Goal: Task Accomplishment & Management: Complete application form

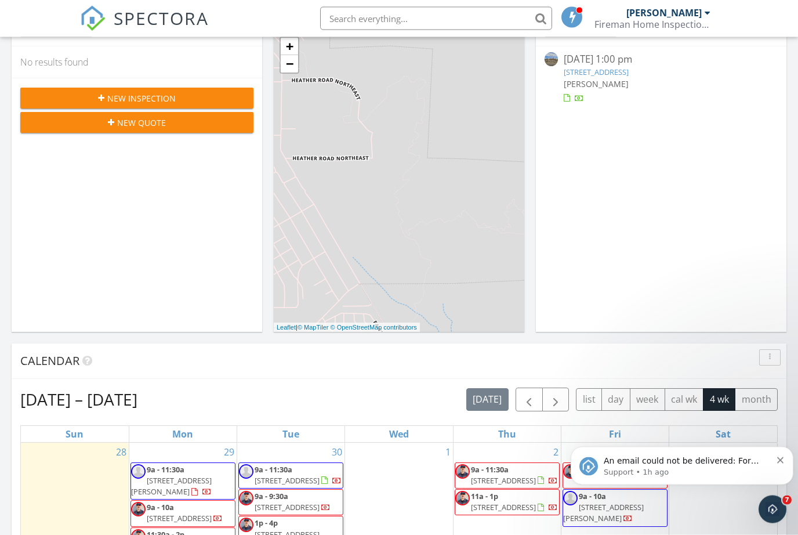
scroll to position [168, 0]
click at [780, 461] on icon "Dismiss notification" at bounding box center [780, 460] width 6 height 6
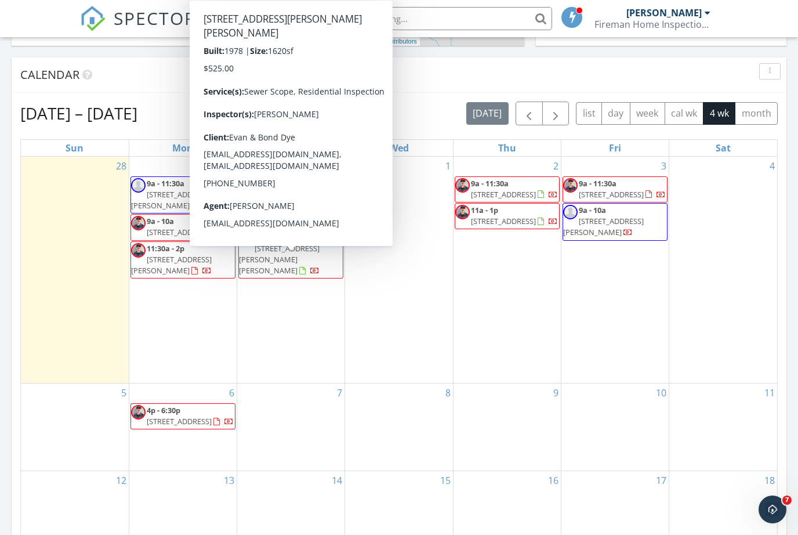
scroll to position [456, 0]
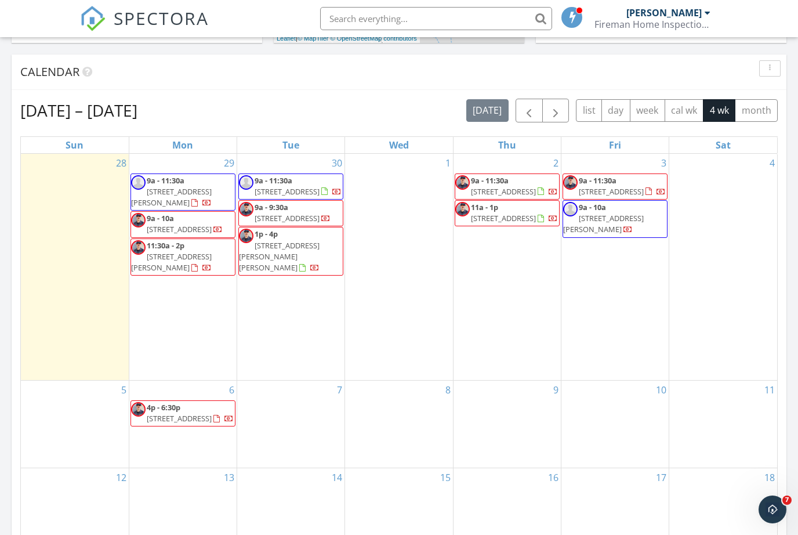
click at [401, 206] on div "1" at bounding box center [398, 267] width 107 height 226
click at [405, 238] on div "1" at bounding box center [398, 267] width 107 height 226
click at [409, 226] on div "1" at bounding box center [398, 267] width 107 height 226
click at [405, 228] on div "1" at bounding box center [398, 267] width 107 height 226
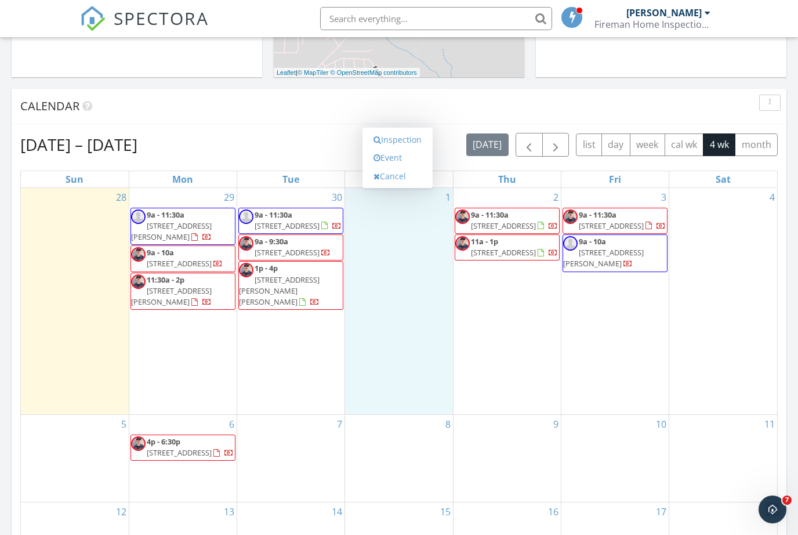
scroll to position [424, 0]
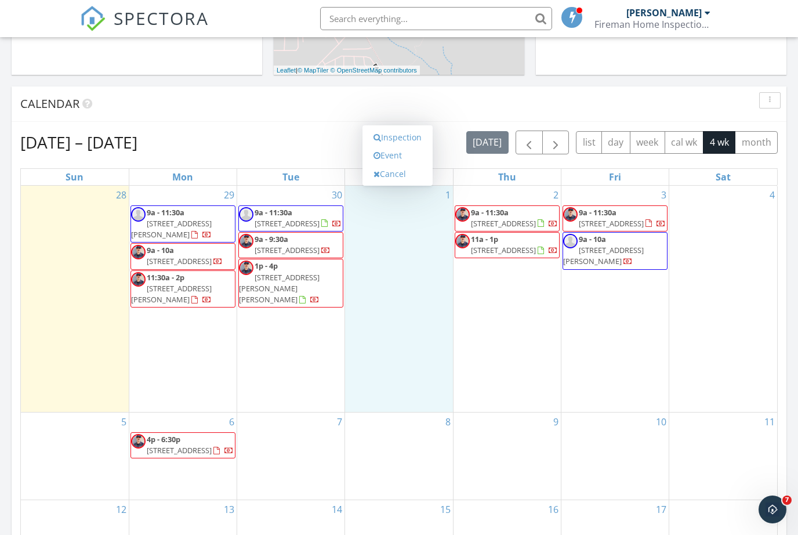
click at [406, 141] on link "Inspection" at bounding box center [398, 137] width 60 height 19
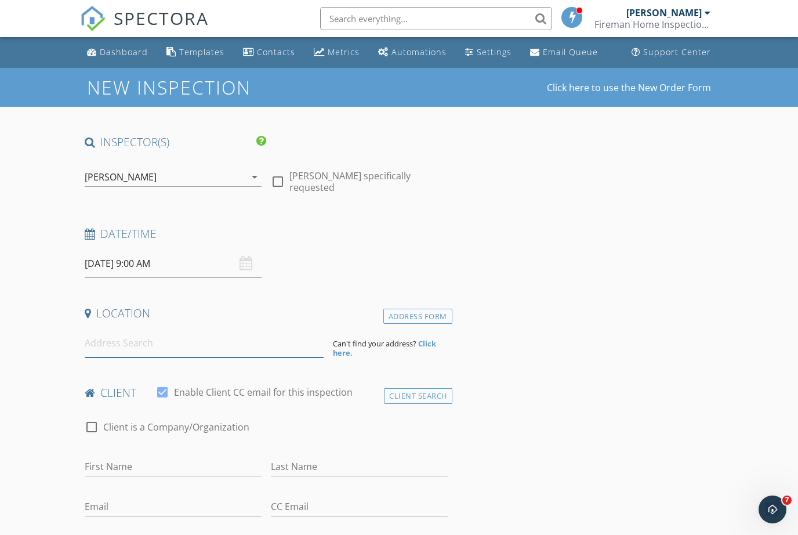
click at [170, 346] on input at bounding box center [204, 343] width 239 height 28
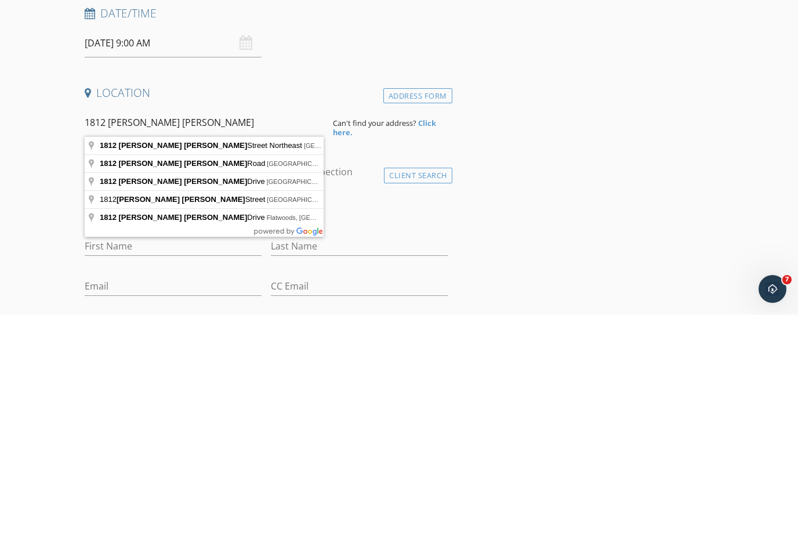
type input "1812 Mary Ellen Street Northeast, Albuquerque, NM, USA"
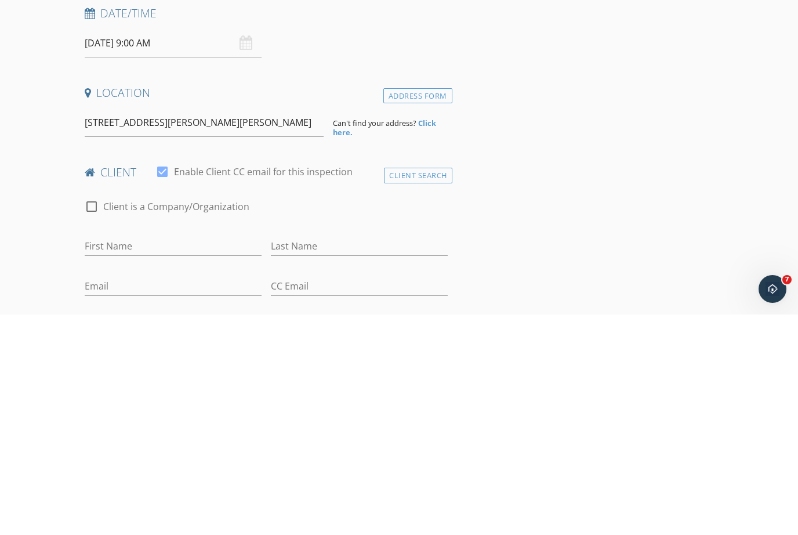
scroll to position [220, 0]
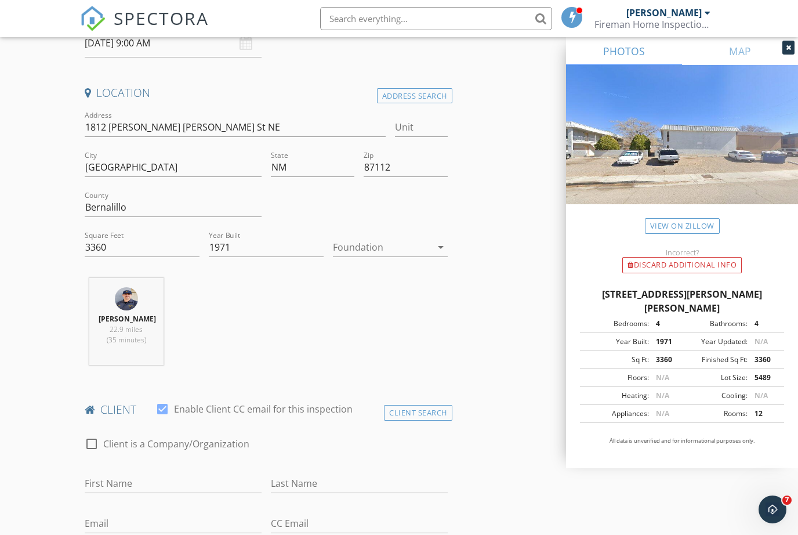
click at [373, 241] on div at bounding box center [382, 247] width 99 height 19
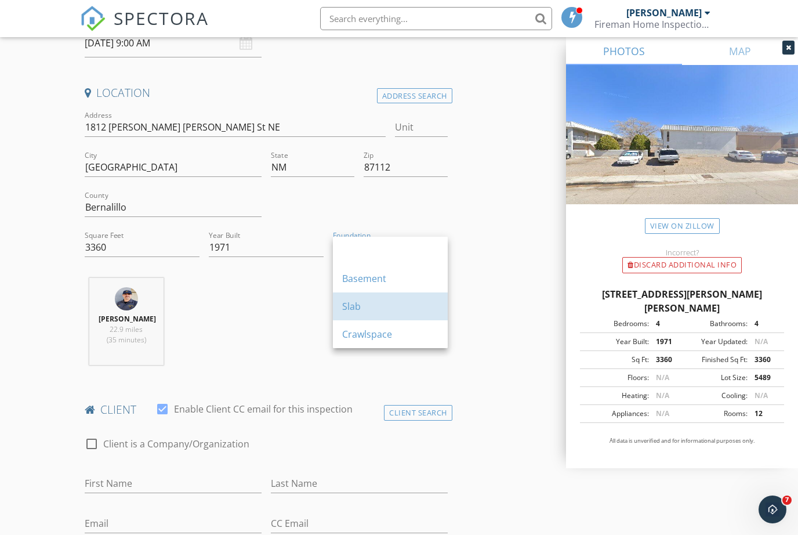
click at [357, 308] on div "Slab" at bounding box center [390, 306] width 96 height 14
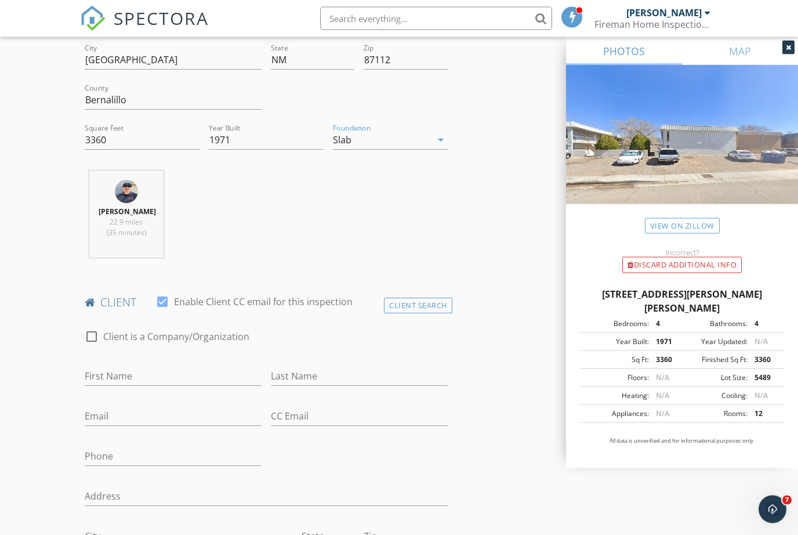
scroll to position [330, 0]
click at [177, 365] on input "First Name" at bounding box center [173, 373] width 177 height 19
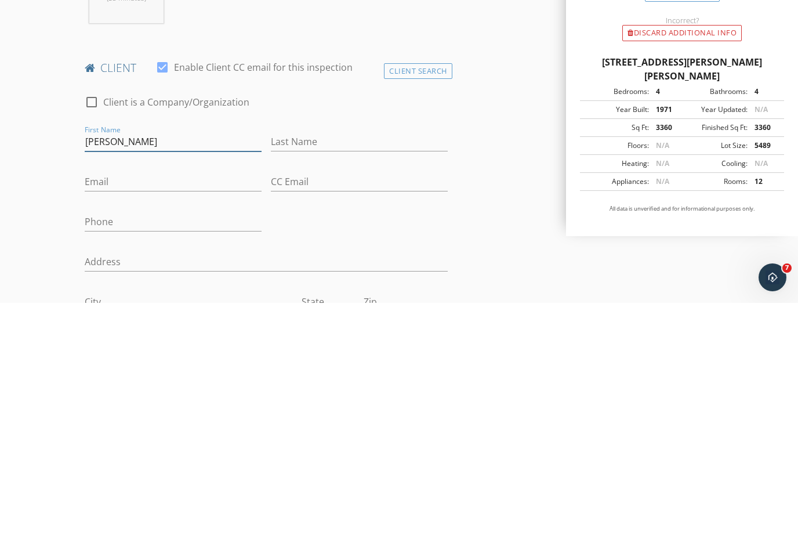
type input "Joshua"
click at [313, 364] on input "Last Name" at bounding box center [359, 373] width 177 height 19
type input "Valdez"
click at [166, 397] on div "Email" at bounding box center [173, 416] width 177 height 38
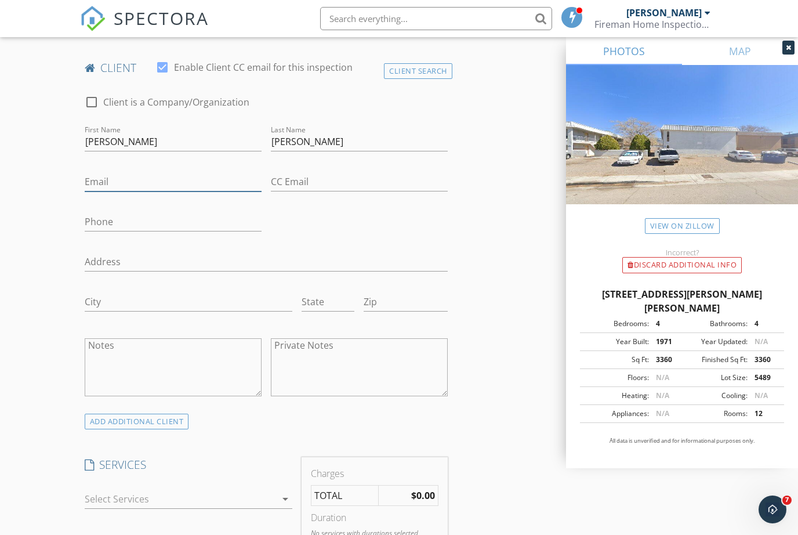
click at [151, 177] on input "Email" at bounding box center [173, 181] width 177 height 19
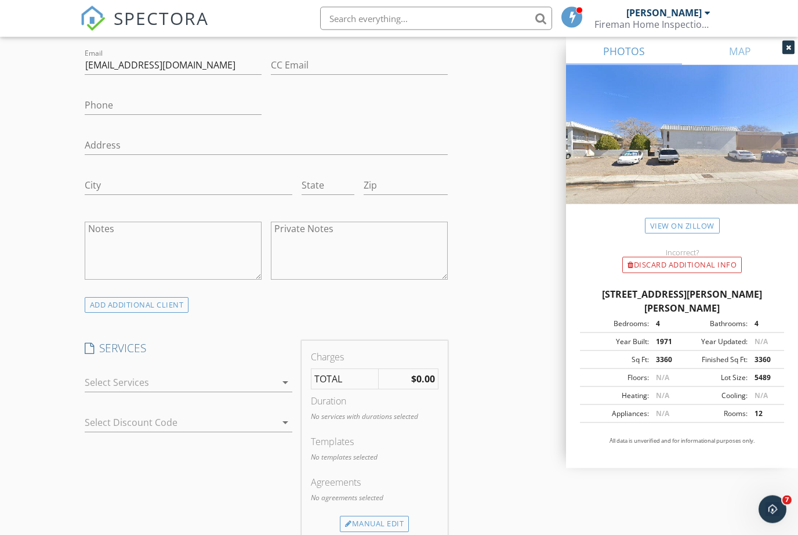
scroll to position [678, 0]
type input "Colonia53@gmail.com"
click at [280, 383] on icon "arrow_drop_down" at bounding box center [285, 382] width 14 height 14
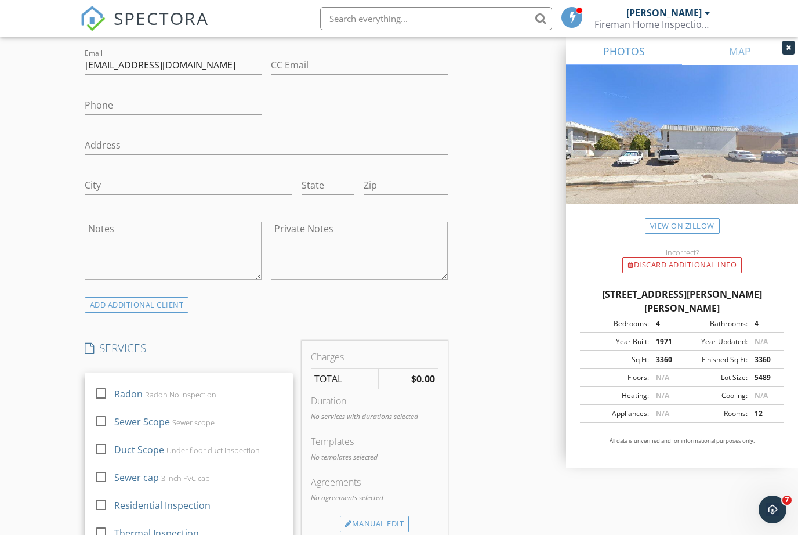
scroll to position [216, 0]
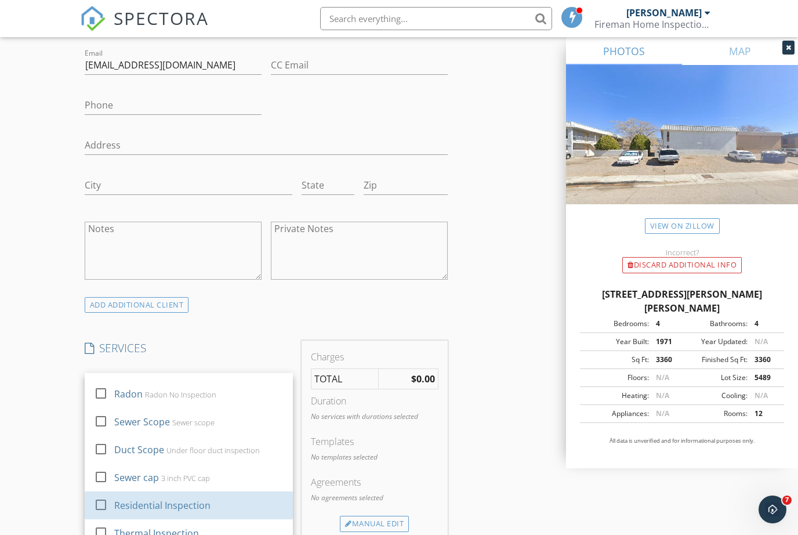
click at [187, 506] on div "Residential Inspection" at bounding box center [162, 505] width 96 height 14
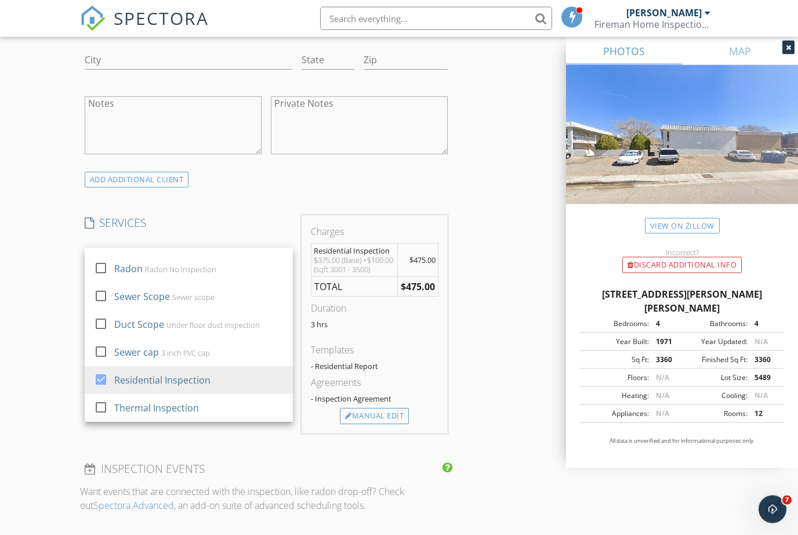
scroll to position [804, 0]
click at [380, 423] on div "Manual Edit" at bounding box center [374, 415] width 69 height 16
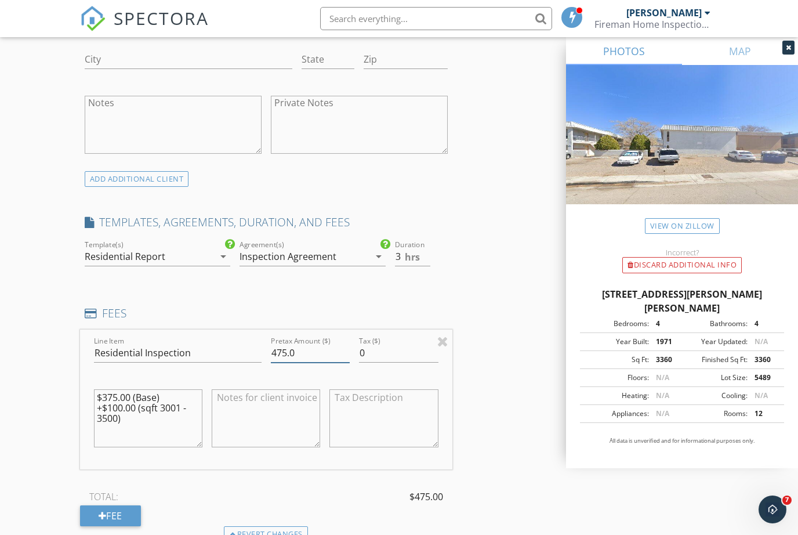
click at [283, 347] on input "475.0" at bounding box center [310, 352] width 79 height 19
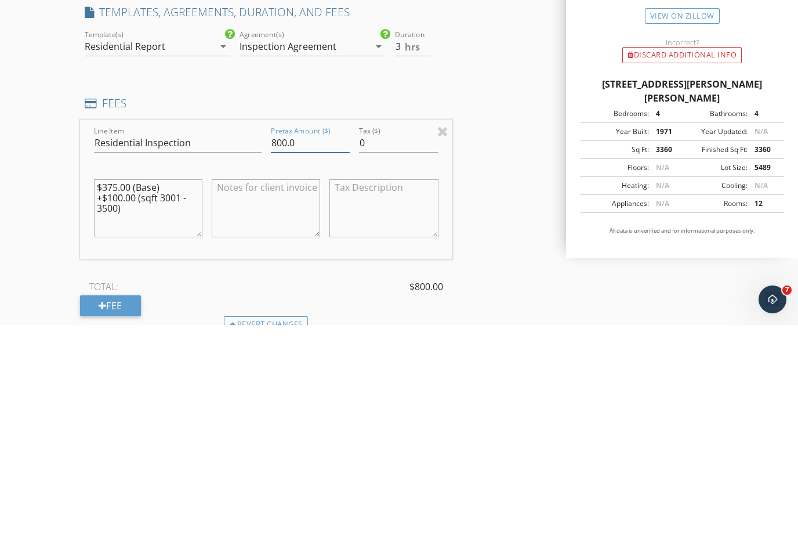
type input "800.0"
click at [111, 389] on textarea "$375.00 (Base) +$100.00 (sqft 3001 - 3500)" at bounding box center [148, 418] width 108 height 58
click at [190, 389] on textarea "$200.00 (Base)" at bounding box center [148, 418] width 108 height 58
type textarea "$200.00 (Base) Per unit"
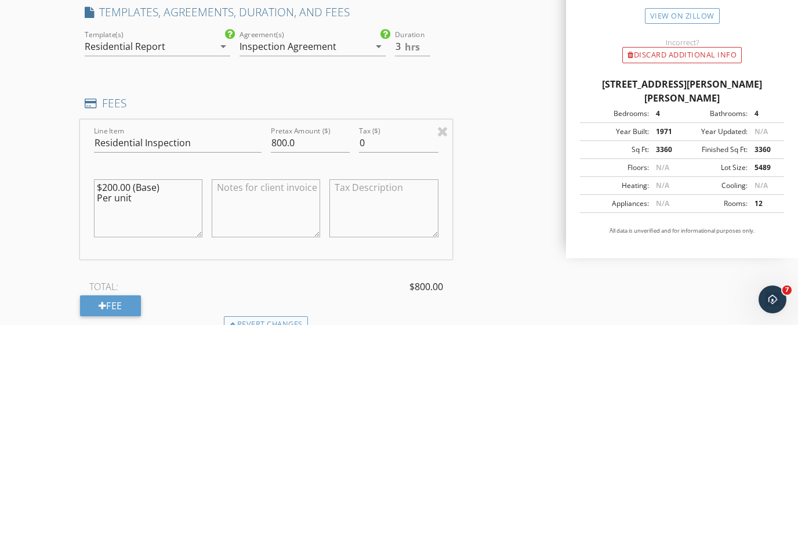
click at [526, 200] on div "INSPECTOR(S) check_box Lee Carns PRIMARY check_box_outline_blank Elijah Valenzu…" at bounding box center [399, 378] width 638 height 2096
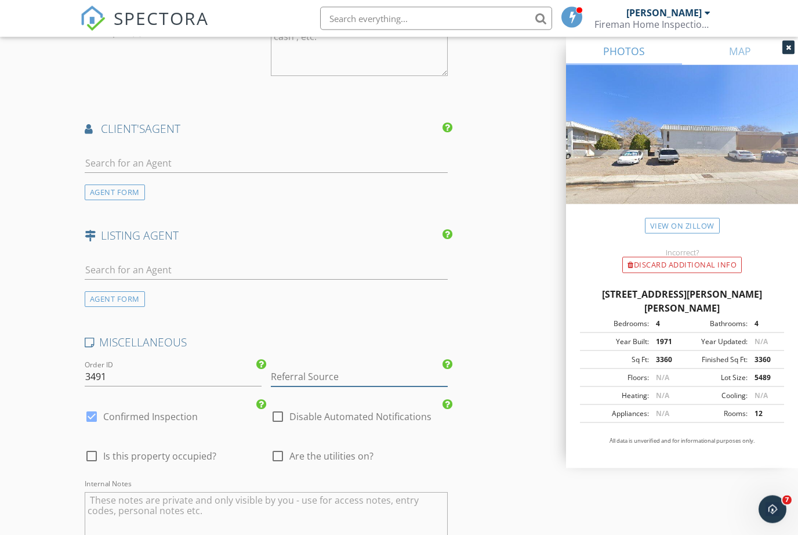
click at [320, 368] on input "Referral Source" at bounding box center [359, 377] width 177 height 19
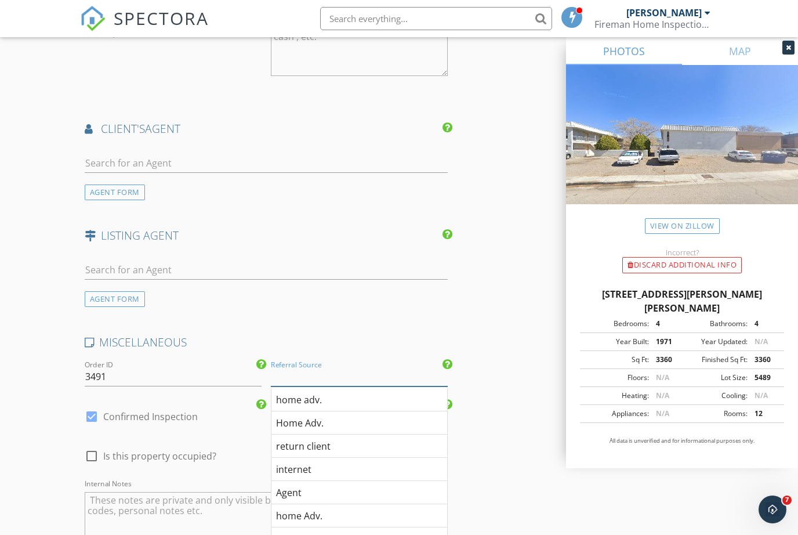
scroll to position [1482, 0]
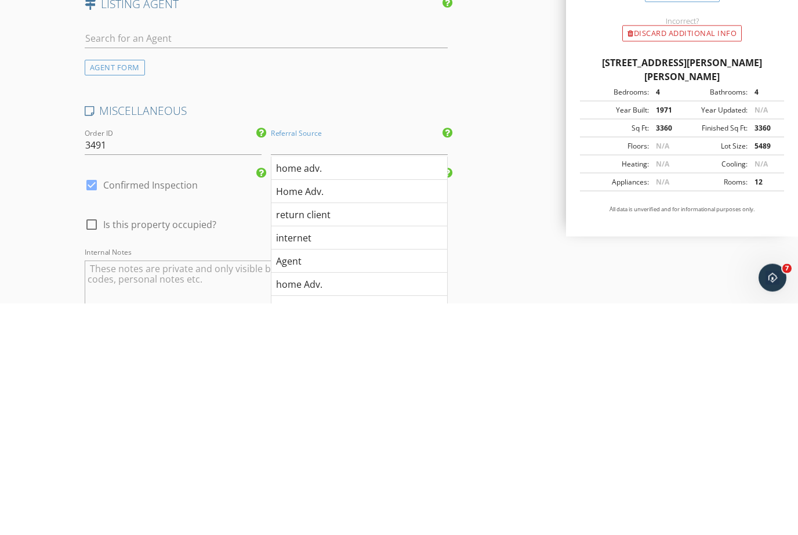
click at [311, 481] on div "Agent" at bounding box center [359, 492] width 176 height 23
type input "Agent"
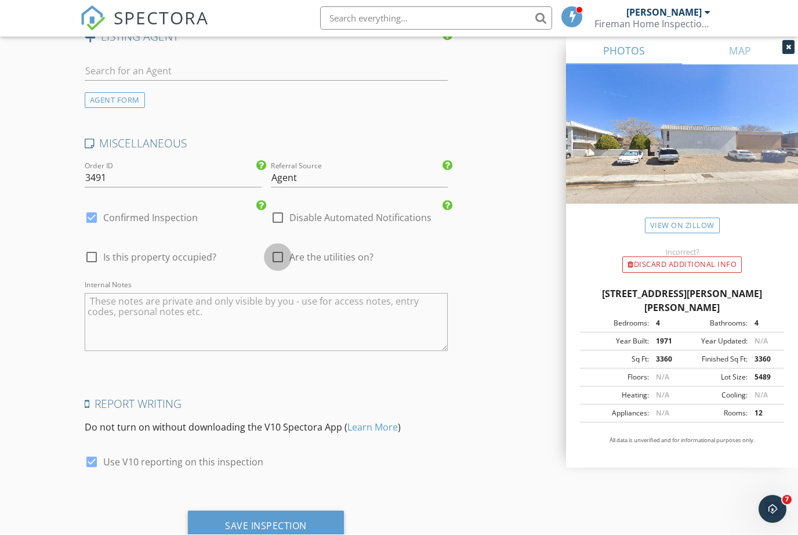
click at [280, 248] on div at bounding box center [278, 258] width 20 height 20
checkbox input "true"
click at [82, 251] on div at bounding box center [92, 258] width 20 height 20
checkbox input "true"
click at [285, 524] on div "Save Inspection" at bounding box center [266, 526] width 82 height 12
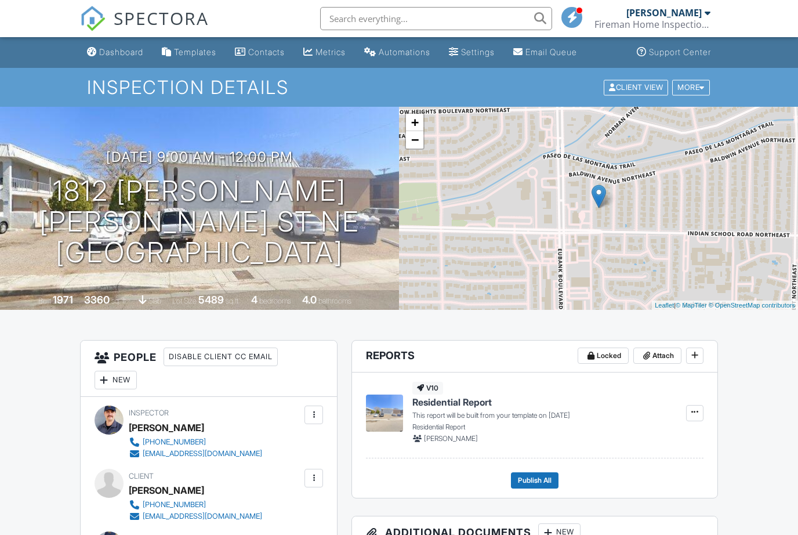
click at [129, 56] on div "Dashboard" at bounding box center [121, 52] width 44 height 10
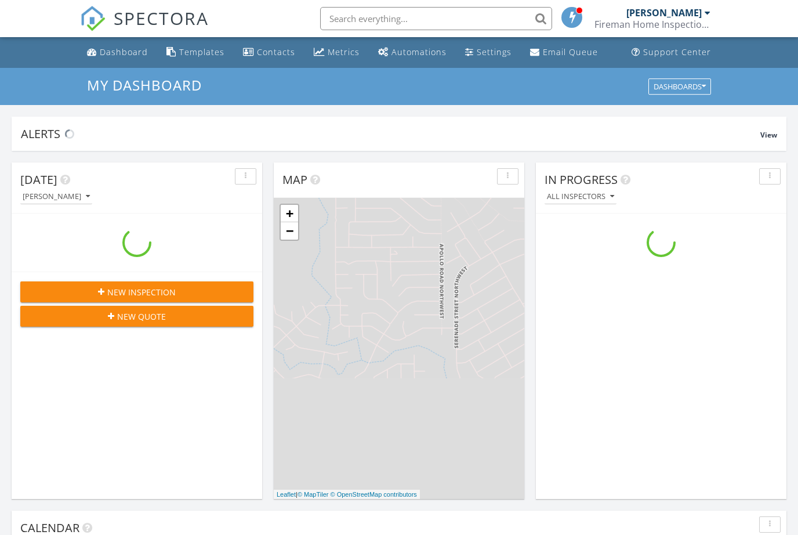
scroll to position [1056, 798]
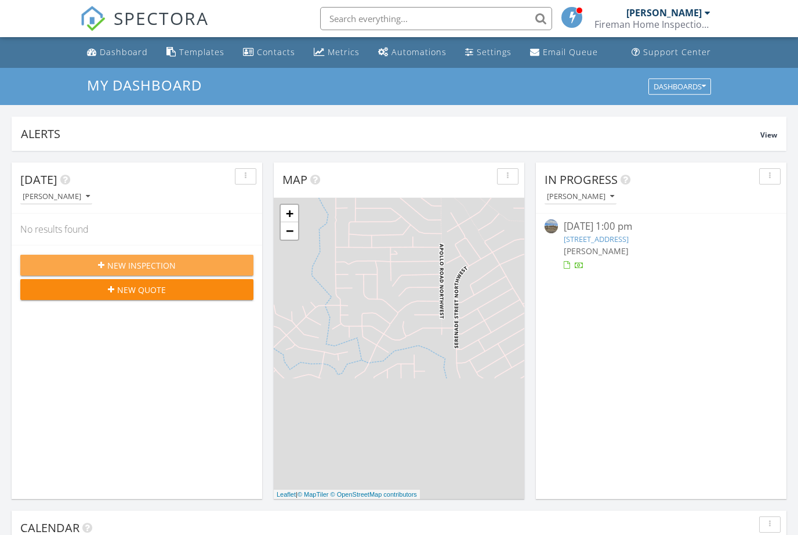
click at [161, 262] on span "New Inspection" at bounding box center [141, 265] width 68 height 12
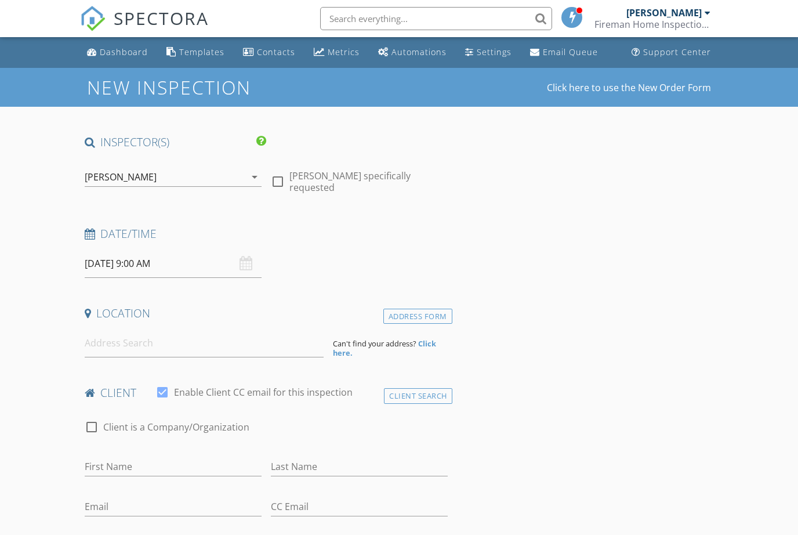
click at [120, 262] on input "09/29/2025 9:00 AM" at bounding box center [173, 263] width 177 height 28
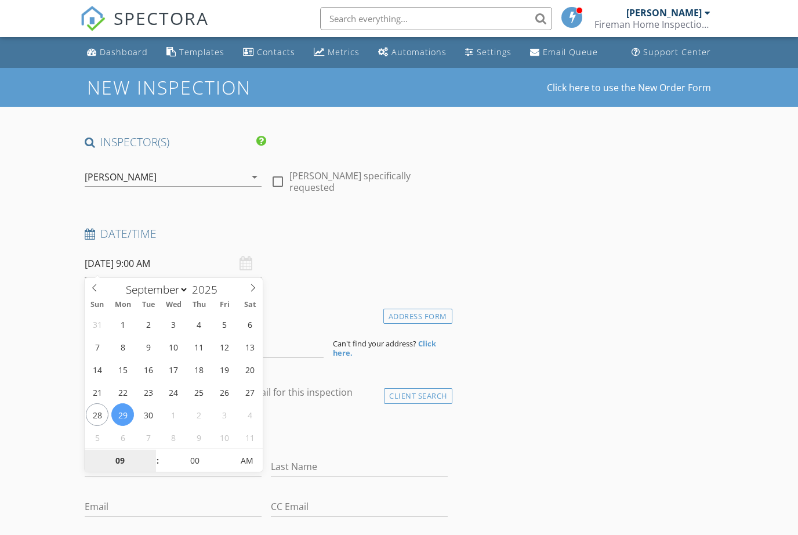
select select "9"
type input "10/01/2025 9:00 AM"
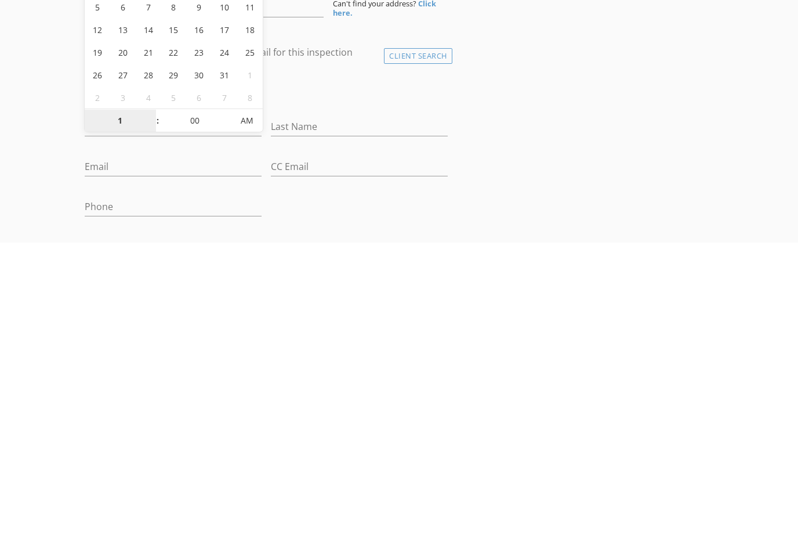
type input "01"
type input "10/01/2025 1:00 PM"
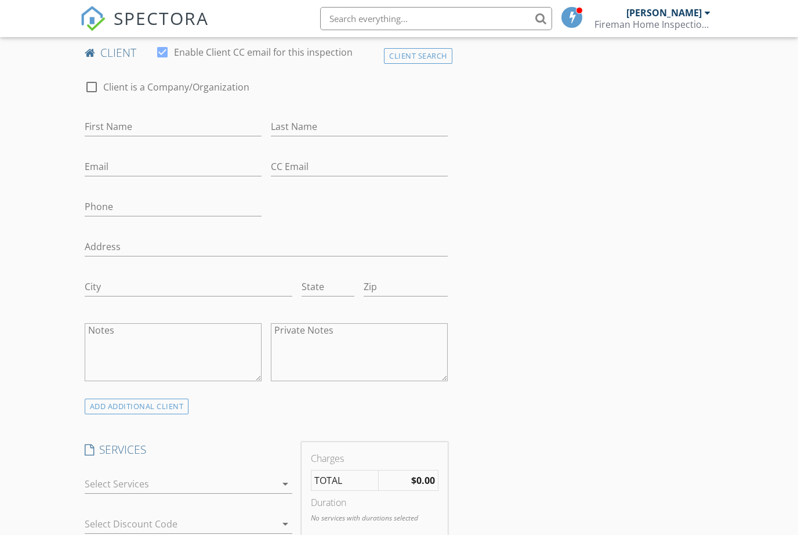
click at [432, 61] on div "Client Search" at bounding box center [418, 56] width 68 height 16
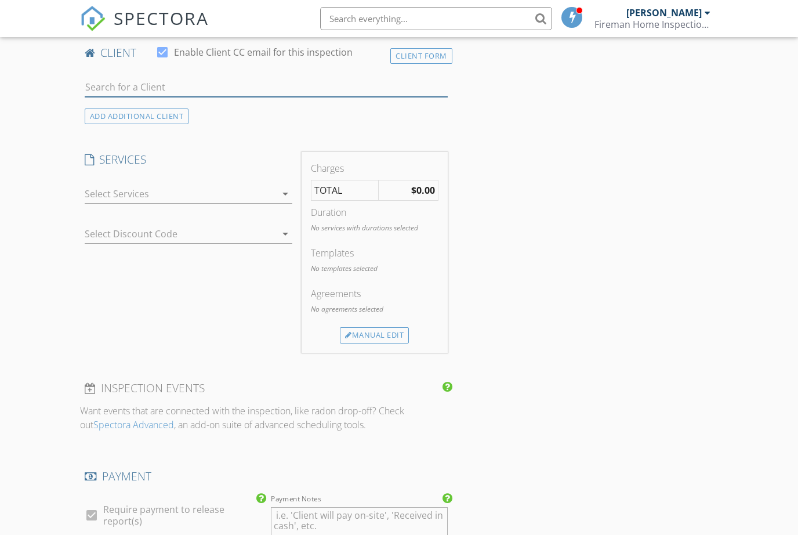
click at [133, 83] on input "text" at bounding box center [266, 87] width 363 height 19
type input "J"
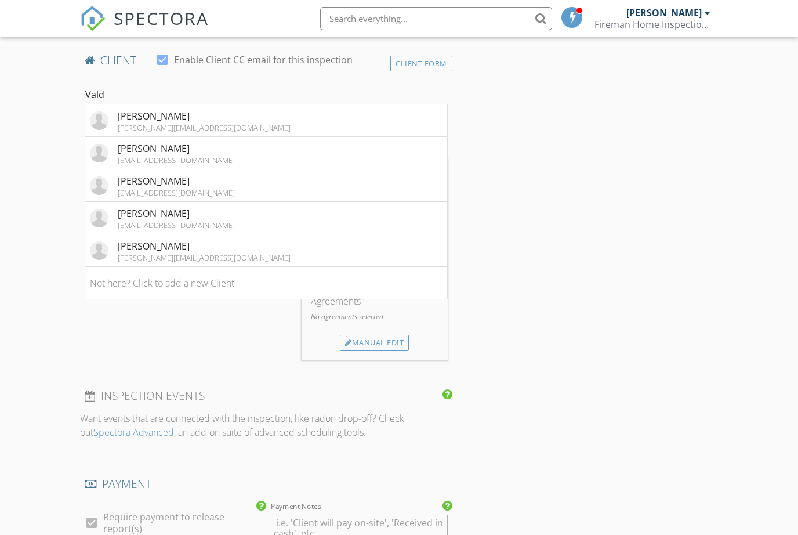
scroll to position [332, 0]
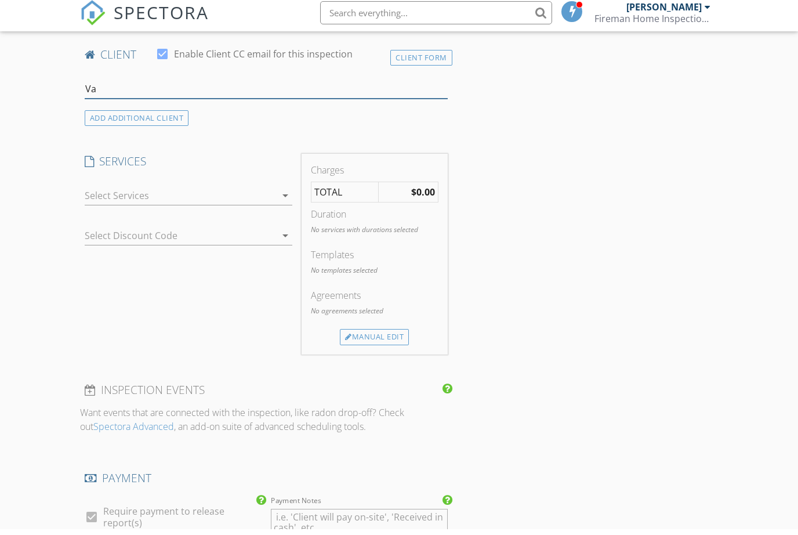
type input "V"
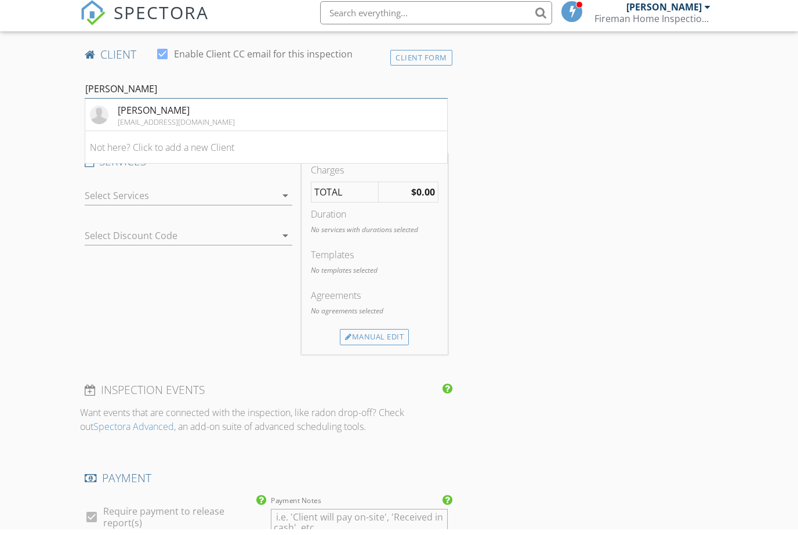
type input "Joshua Va"
click at [172, 110] on div "[PERSON_NAME]" at bounding box center [176, 116] width 117 height 14
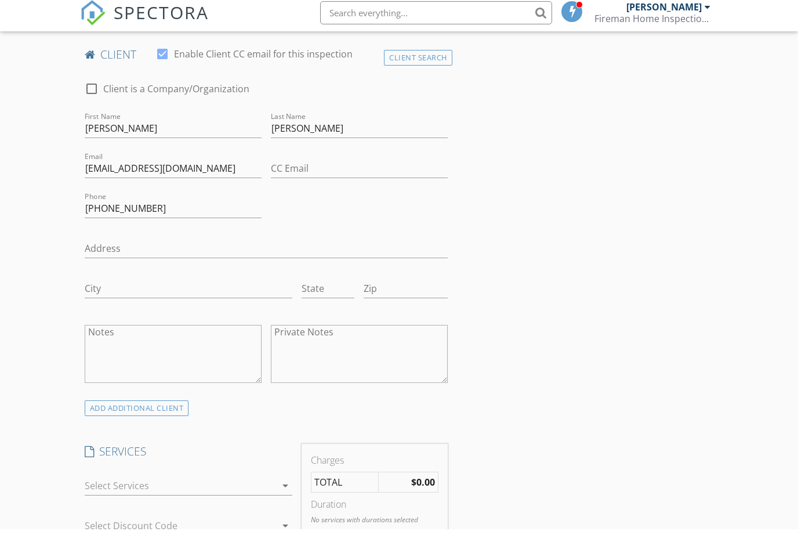
scroll to position [338, 0]
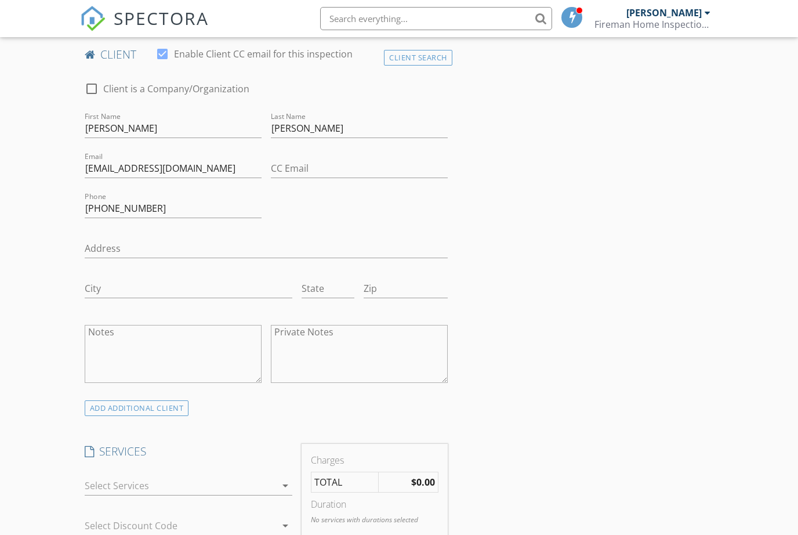
click at [235, 488] on div at bounding box center [181, 485] width 192 height 19
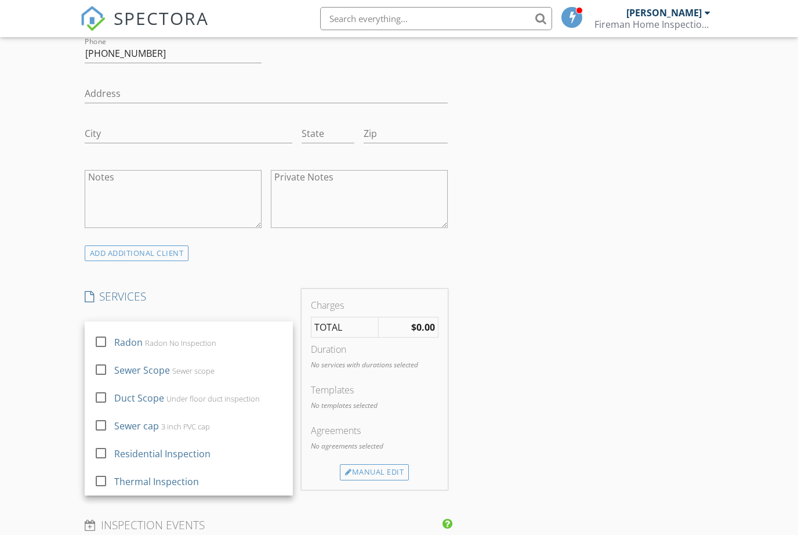
scroll to position [216, 0]
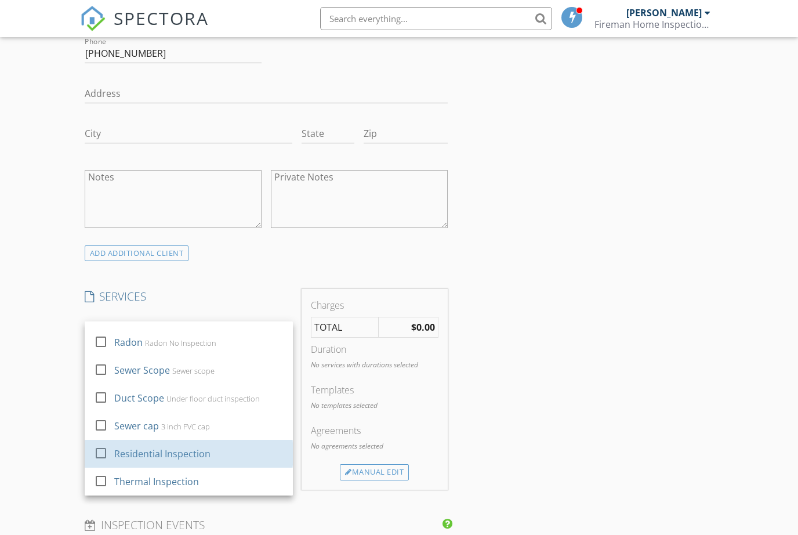
click at [172, 455] on div "Residential Inspection" at bounding box center [162, 453] width 96 height 14
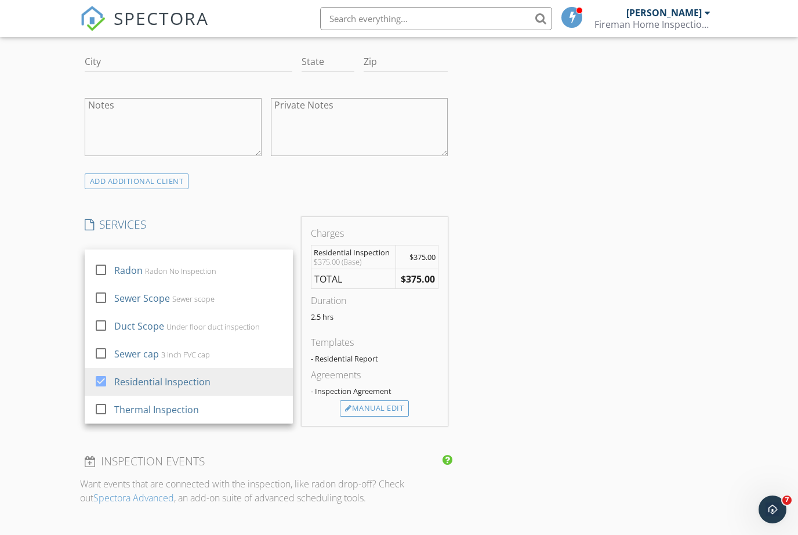
scroll to position [0, 0]
click at [382, 405] on div "Manual Edit" at bounding box center [374, 408] width 69 height 16
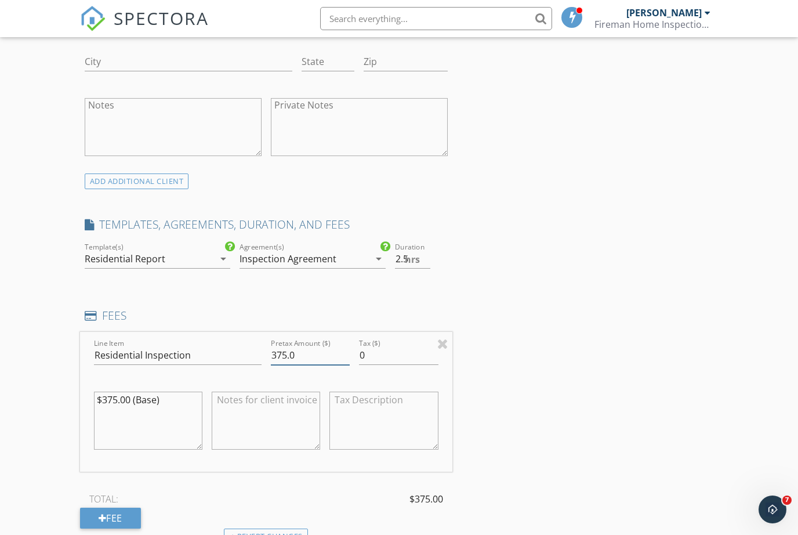
click at [280, 352] on input "375.0" at bounding box center [310, 355] width 79 height 19
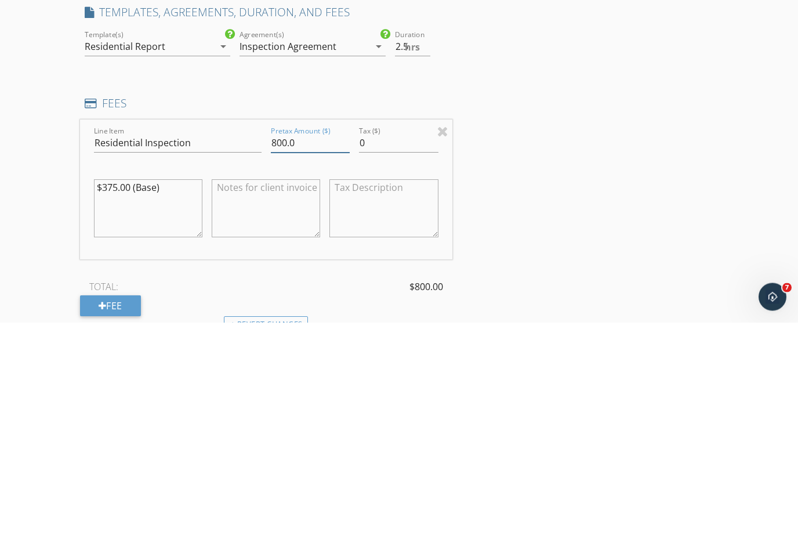
type input "800.0"
click at [112, 392] on textarea "$375.00 (Base)" at bounding box center [148, 421] width 108 height 58
click at [172, 392] on textarea "$200.00 (Base)" at bounding box center [148, 421] width 108 height 58
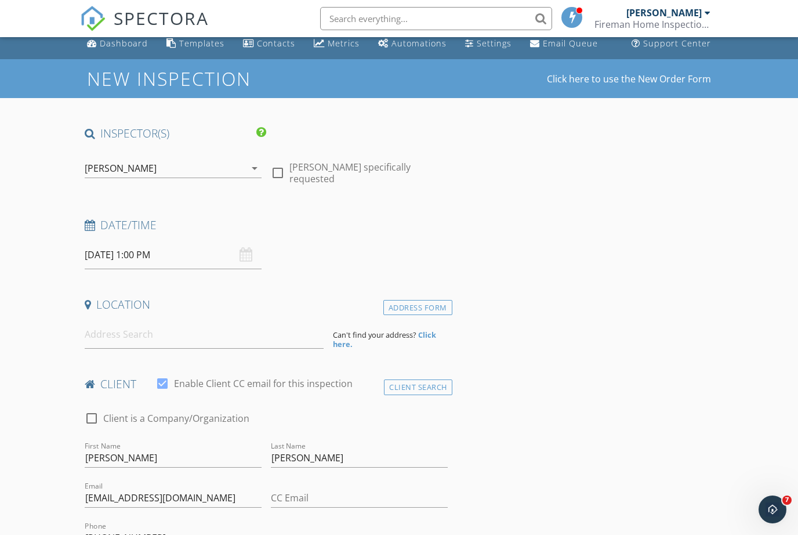
scroll to position [0, 0]
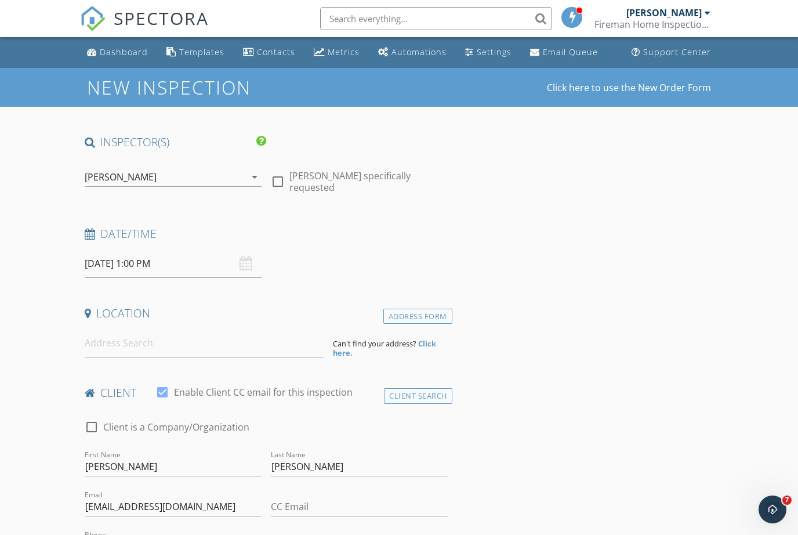
type textarea "$200.00 (Base) Per unit"
click at [118, 338] on input at bounding box center [204, 343] width 239 height 28
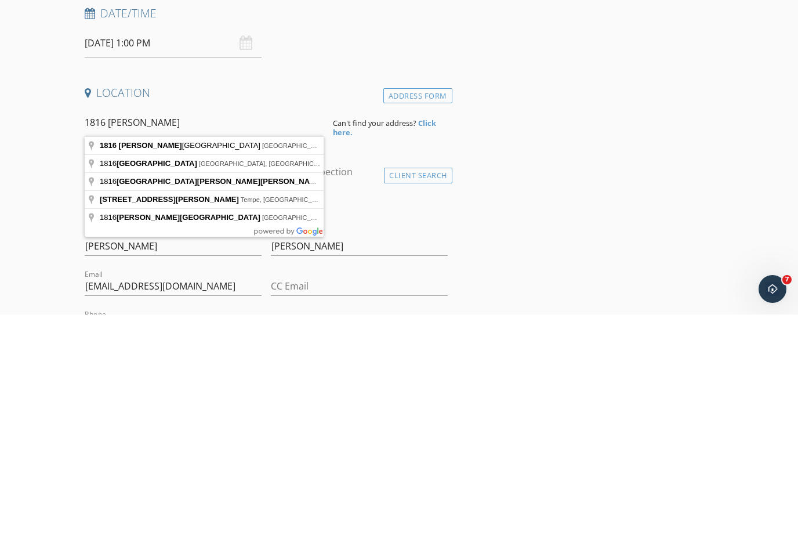
type input "1816 Mary Ellen Street Northeast, Albuquerque, NM, USA"
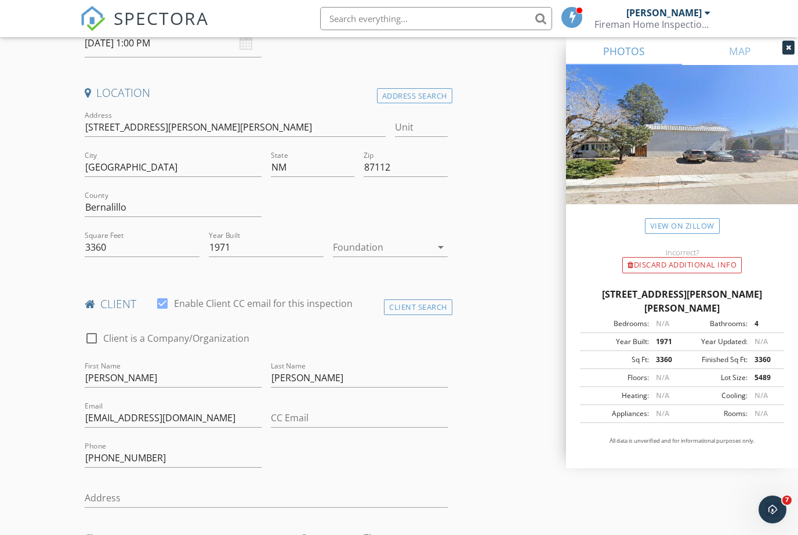
type input "3"
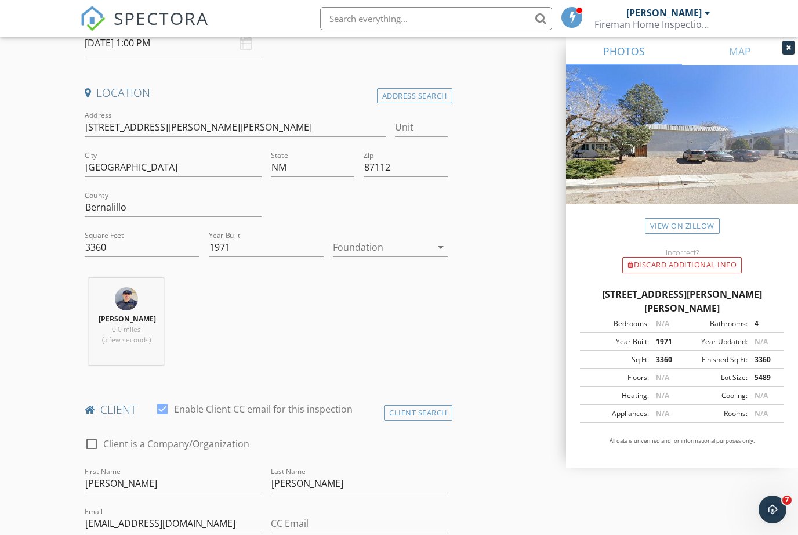
click at [375, 238] on div at bounding box center [382, 247] width 99 height 19
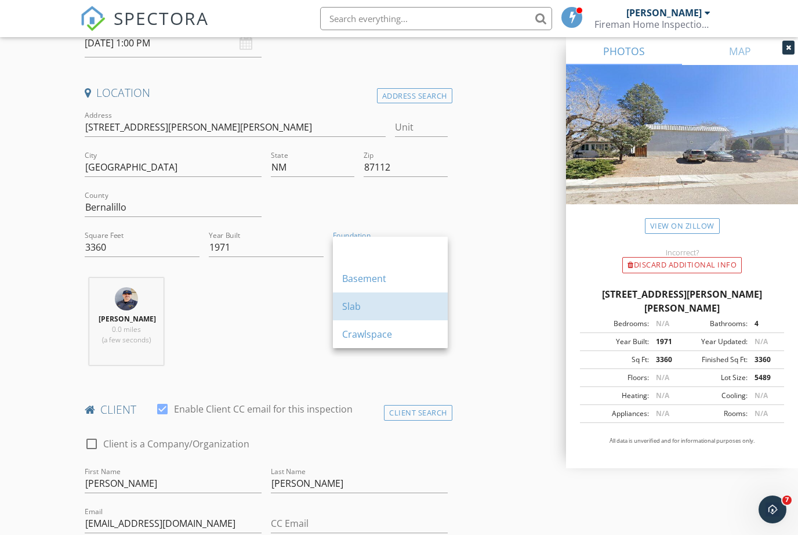
click at [350, 312] on div "Slab" at bounding box center [390, 306] width 96 height 14
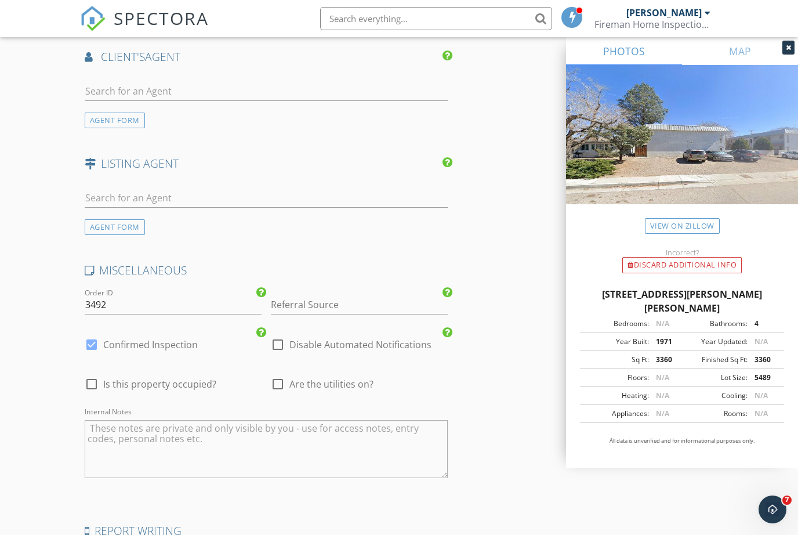
scroll to position [1555, 0]
click at [304, 295] on input "Referral Source" at bounding box center [359, 304] width 177 height 19
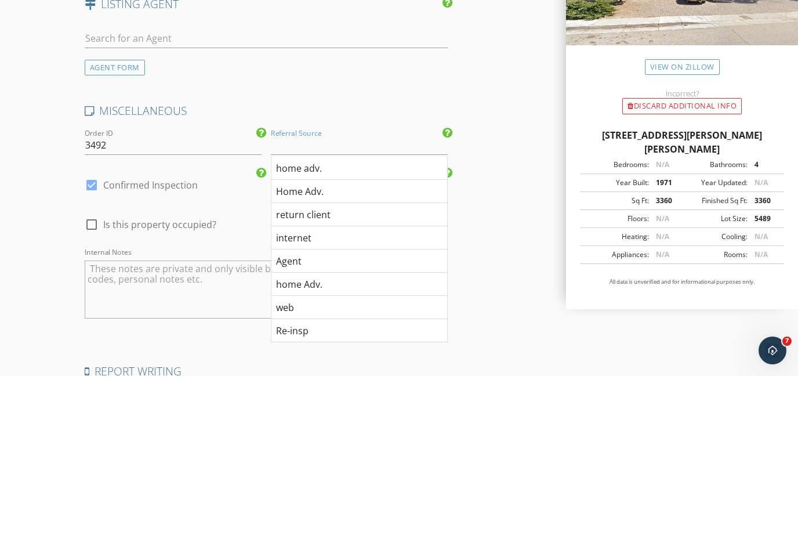
click at [317, 408] on div "Agent" at bounding box center [359, 419] width 176 height 23
type input "Agent"
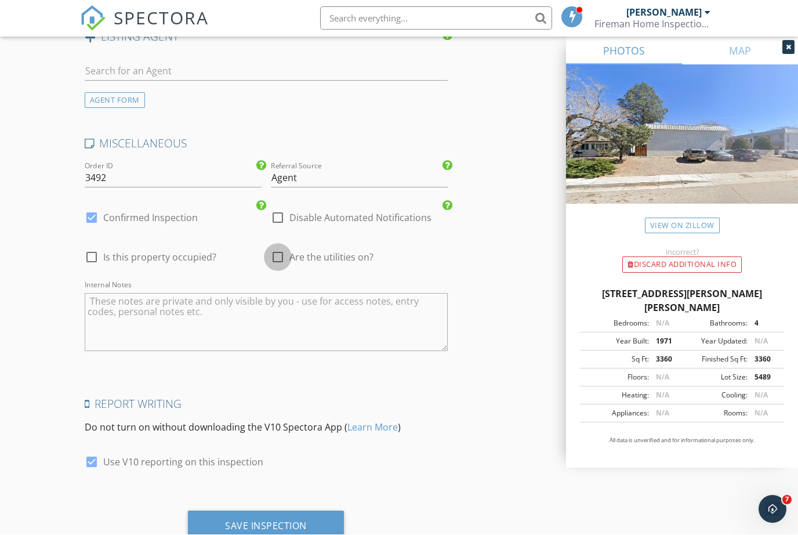
click at [281, 257] on div at bounding box center [278, 258] width 20 height 20
checkbox input "true"
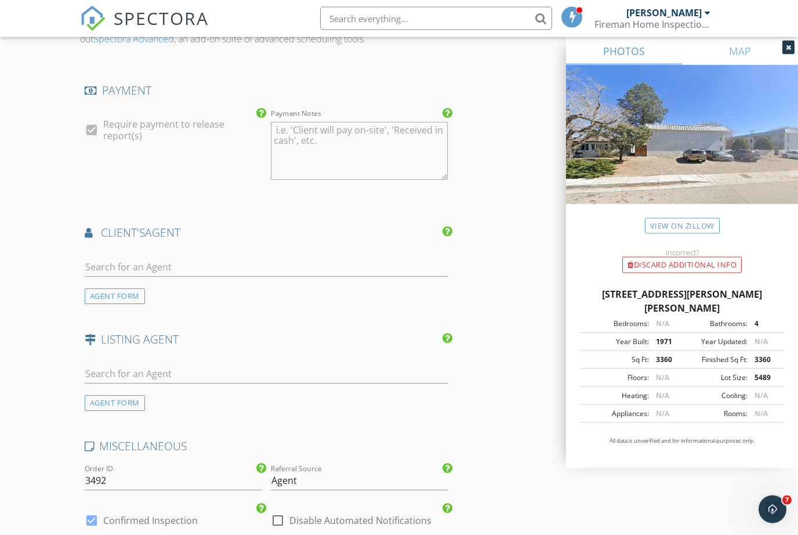
scroll to position [1378, 0]
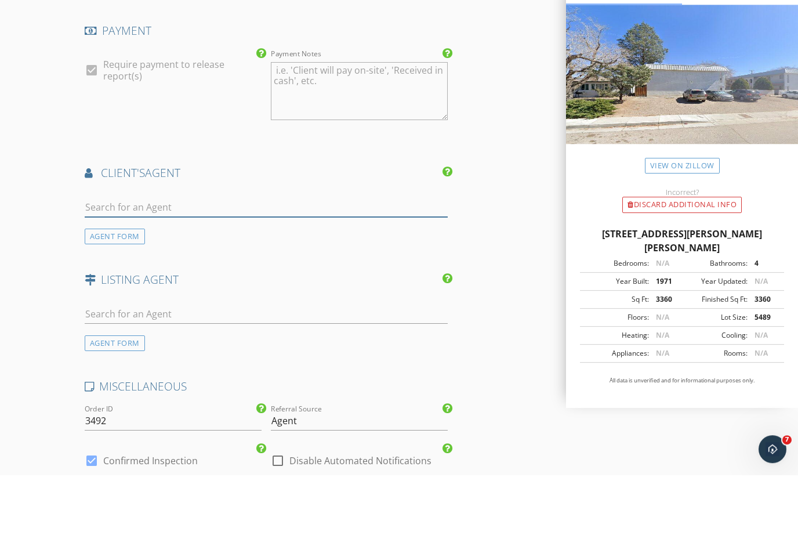
click at [179, 266] on input "text" at bounding box center [266, 267] width 363 height 19
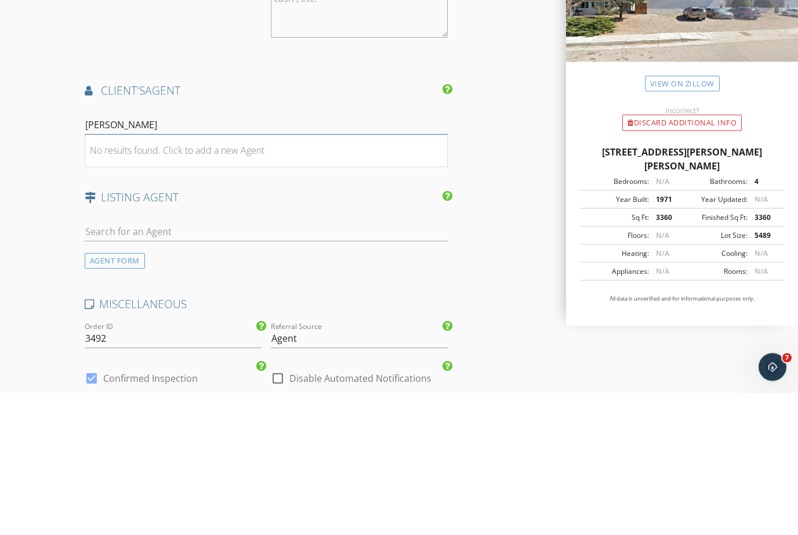
type input "Sve"
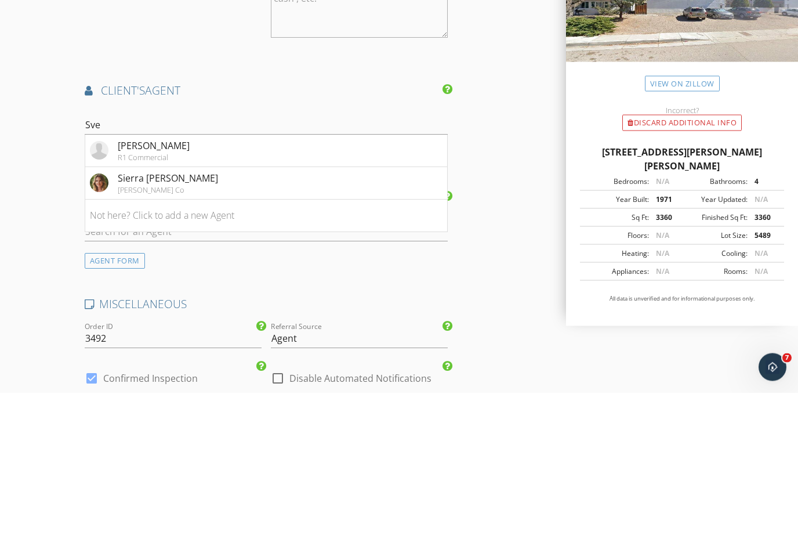
click at [194, 277] on li "Svemir Savic R1 Commercial" at bounding box center [266, 293] width 362 height 32
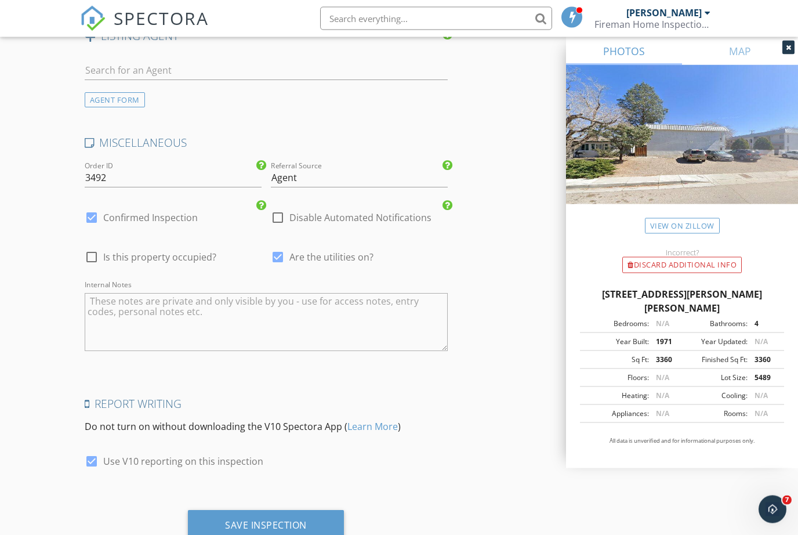
scroll to position [2025, 0]
click at [302, 527] on div "Save Inspection" at bounding box center [266, 525] width 156 height 31
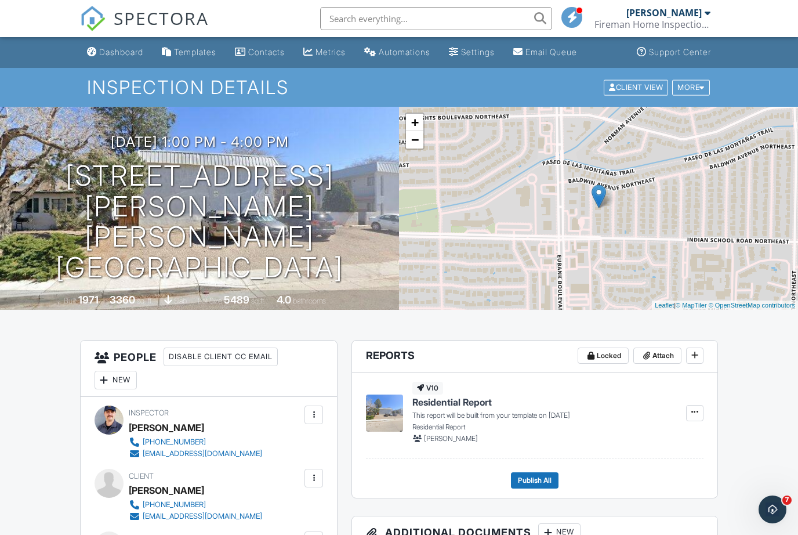
click at [119, 52] on div "Dashboard" at bounding box center [121, 52] width 44 height 10
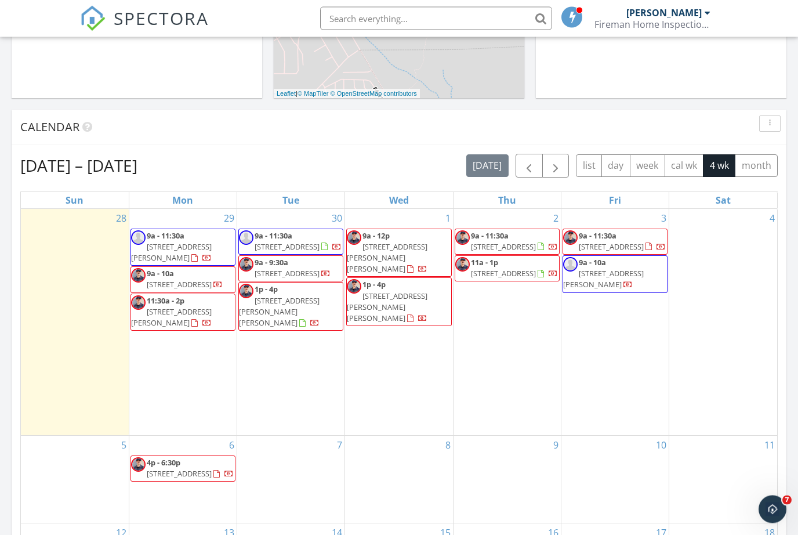
scroll to position [401, 0]
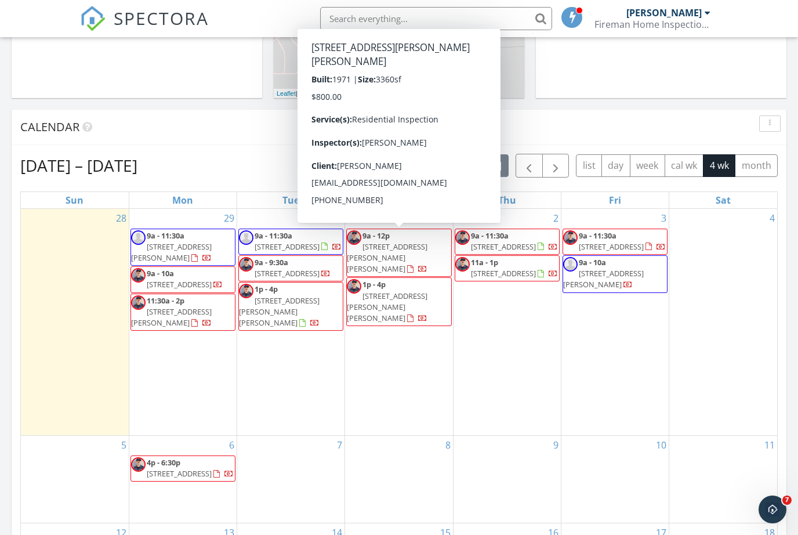
click at [426, 248] on span "[STREET_ADDRESS][PERSON_NAME][PERSON_NAME]" at bounding box center [387, 257] width 81 height 32
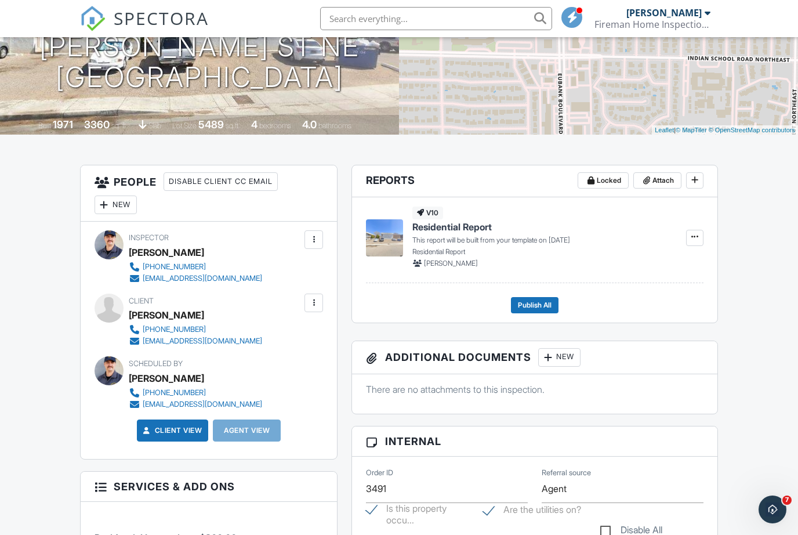
scroll to position [177, 0]
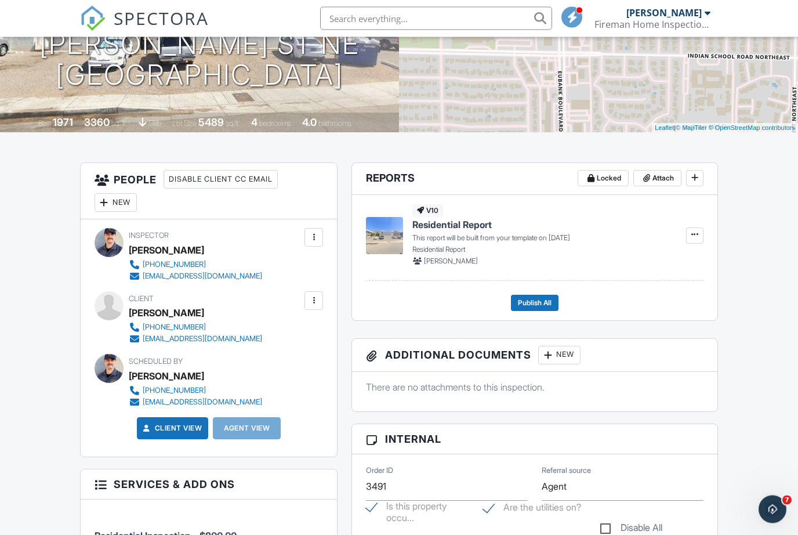
click at [117, 201] on div "New" at bounding box center [115, 203] width 42 height 19
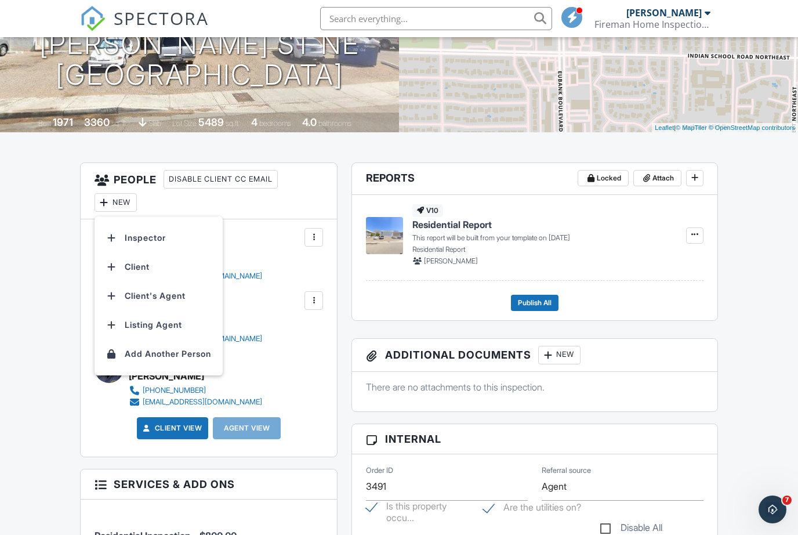
click at [173, 297] on li "Client's Agent" at bounding box center [158, 295] width 114 height 29
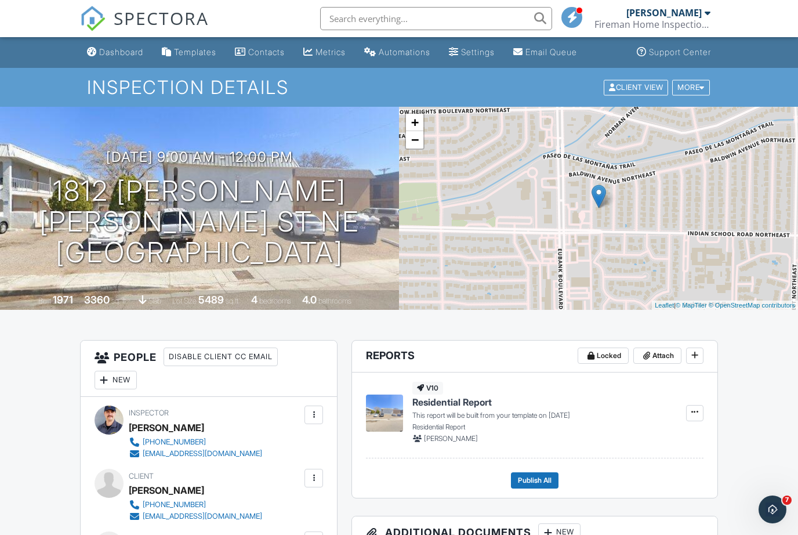
click at [121, 57] on link "Dashboard" at bounding box center [115, 52] width 66 height 21
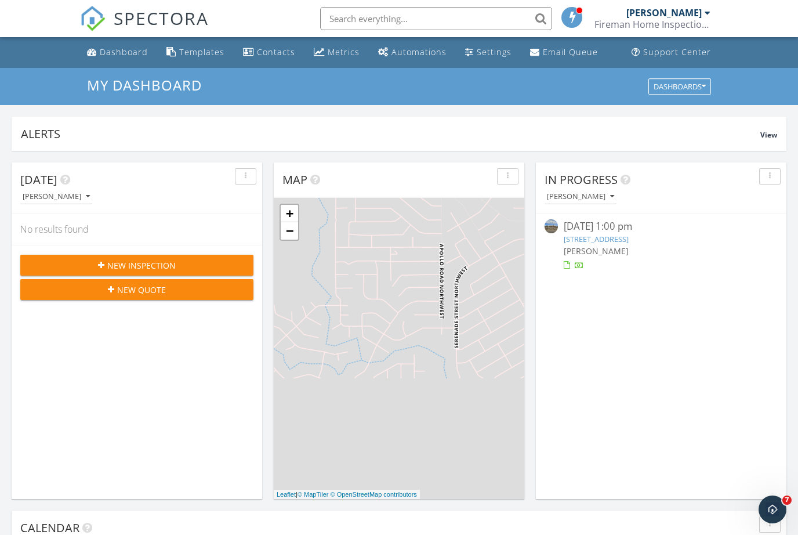
click at [119, 50] on div "Dashboard" at bounding box center [124, 51] width 48 height 11
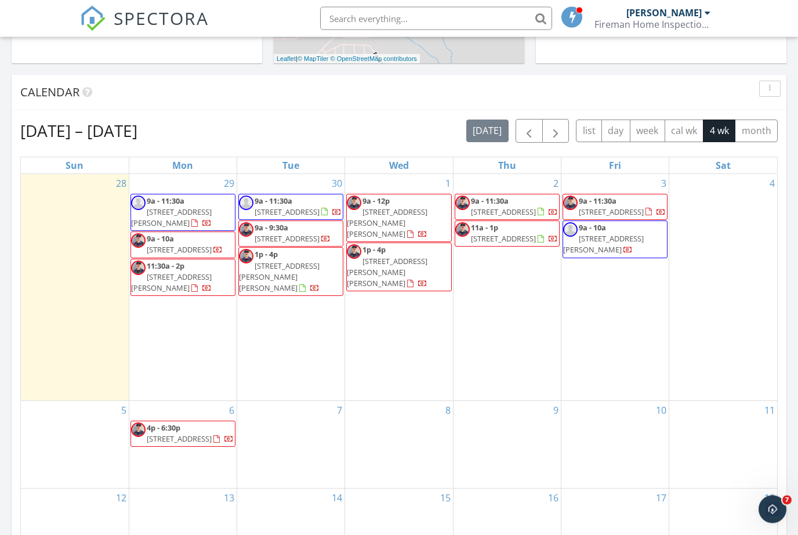
scroll to position [435, 0]
click at [413, 316] on div "1 9a - 12p [STREET_ADDRESS][PERSON_NAME][PERSON_NAME] 1p - 4p [STREET_ADDRESS][…" at bounding box center [398, 287] width 107 height 226
click at [387, 318] on div "1 9a - 12p [STREET_ADDRESS][PERSON_NAME][PERSON_NAME] 1p - 4p [STREET_ADDRESS][…" at bounding box center [398, 287] width 107 height 226
click at [790, 135] on div "[DATE] [PERSON_NAME] No results found New Inspection New Quote Map + − Leaflet …" at bounding box center [399, 242] width 798 height 1055
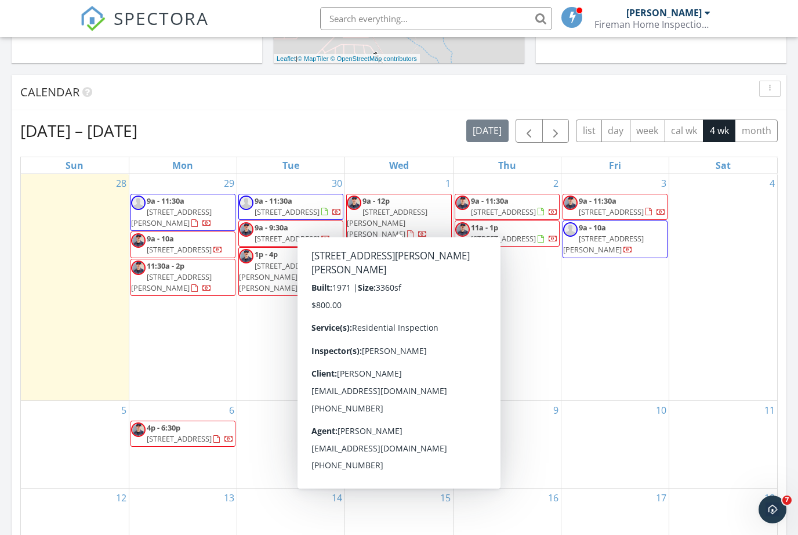
click at [415, 206] on span "[STREET_ADDRESS][PERSON_NAME][PERSON_NAME]" at bounding box center [387, 222] width 81 height 32
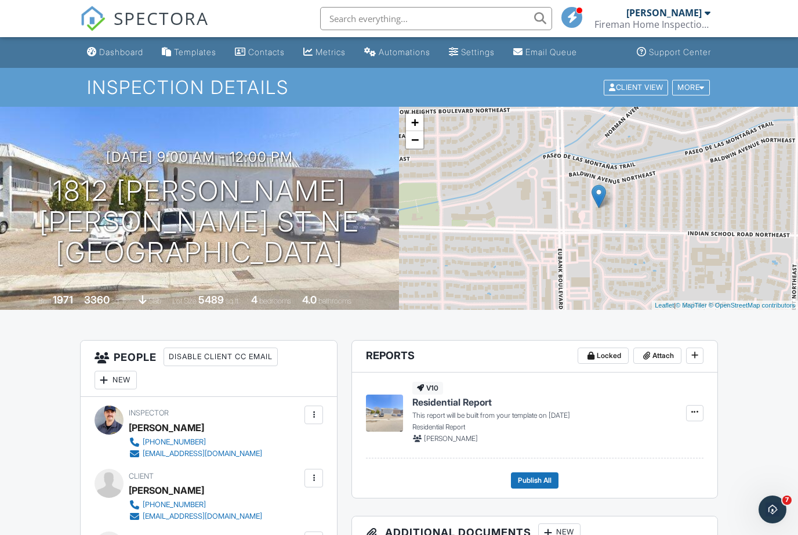
click at [317, 411] on div at bounding box center [314, 415] width 12 height 12
click at [249, 511] on li "Remove" at bounding box center [265, 507] width 102 height 29
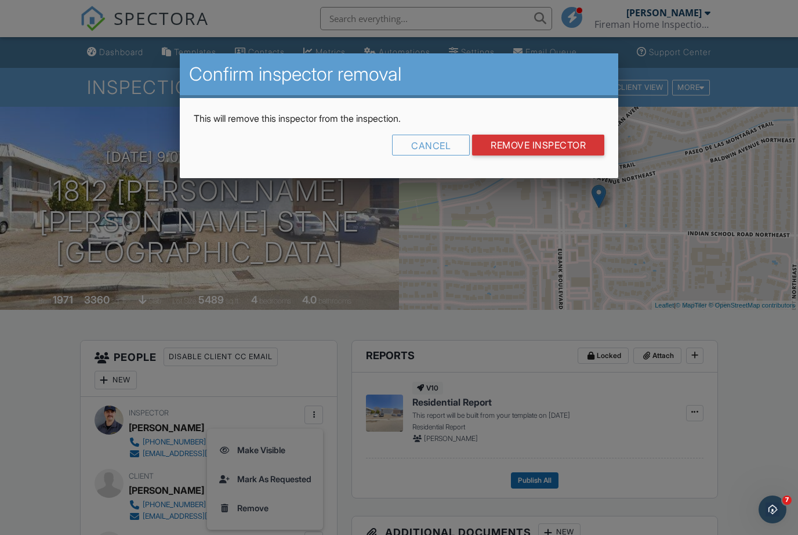
click at [520, 146] on input "Remove Inspector" at bounding box center [538, 145] width 132 height 21
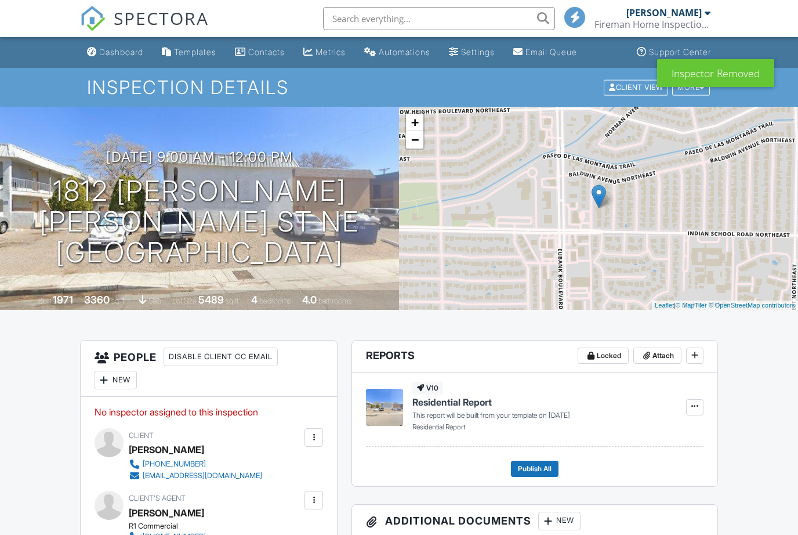
click at [125, 377] on div "New" at bounding box center [115, 379] width 42 height 19
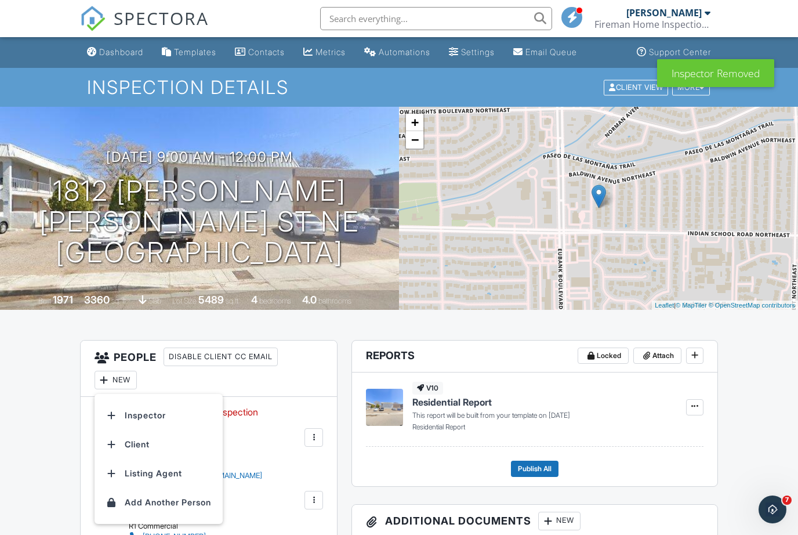
click at [158, 418] on li "Inspector" at bounding box center [158, 415] width 114 height 29
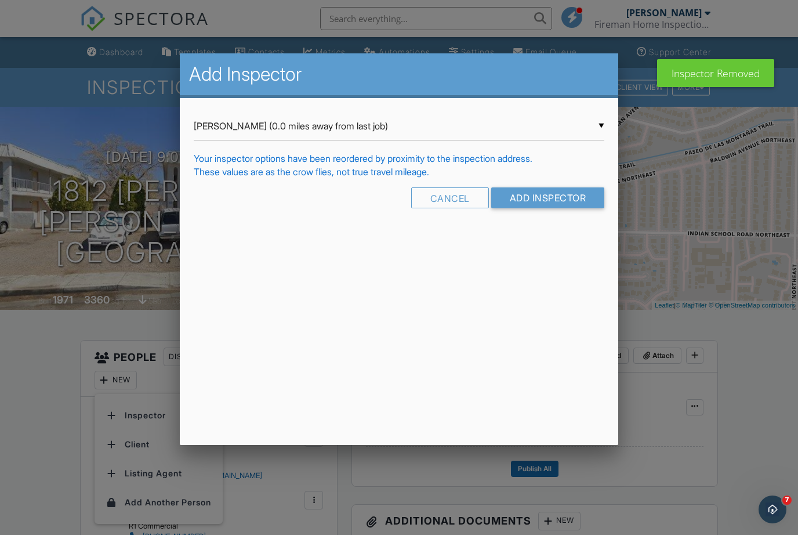
click at [459, 130] on input "Lee Carns (0.0 miles away from last job)" at bounding box center [399, 126] width 411 height 28
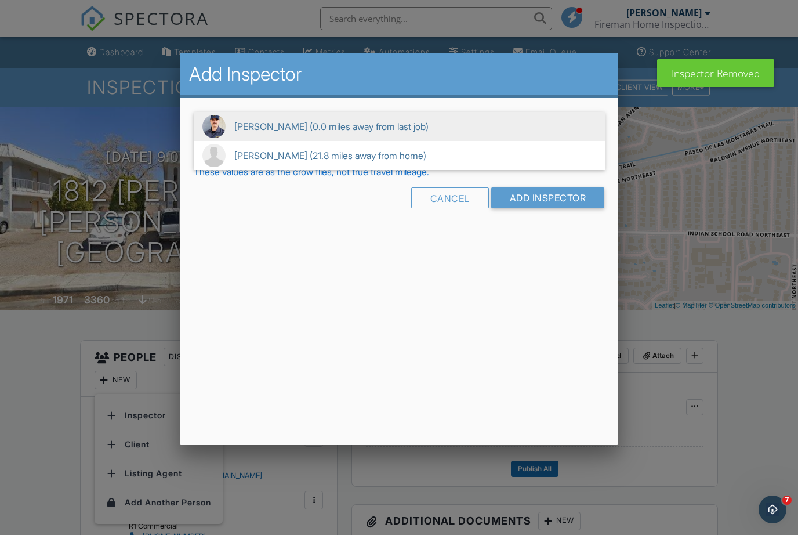
click at [414, 157] on span "Elijah Valenzuela (21.8 miles away from home)" at bounding box center [399, 155] width 411 height 29
type input "Elijah Valenzuela (21.8 miles away from home)"
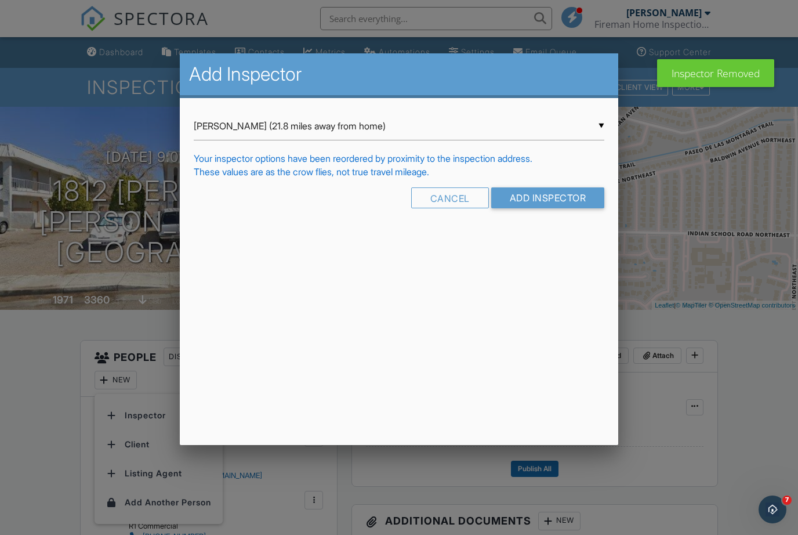
click at [566, 202] on input "Add Inspector" at bounding box center [548, 197] width 114 height 21
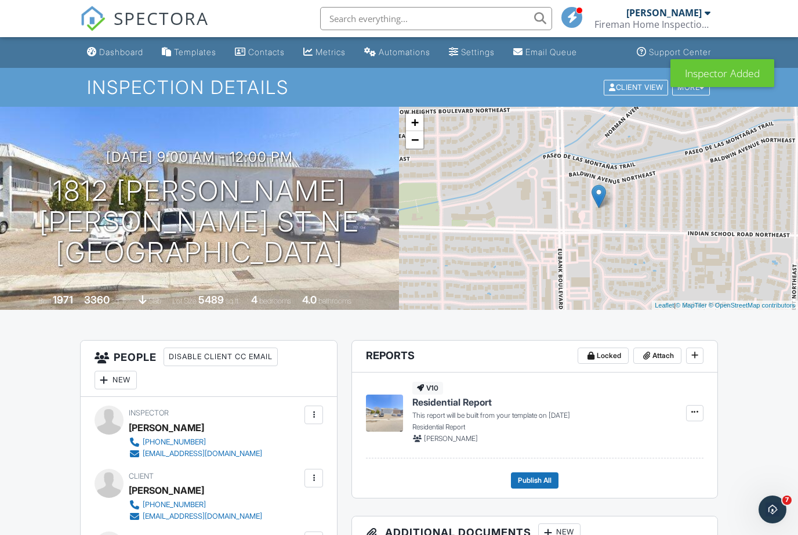
click at [121, 54] on div "Dashboard" at bounding box center [121, 52] width 44 height 10
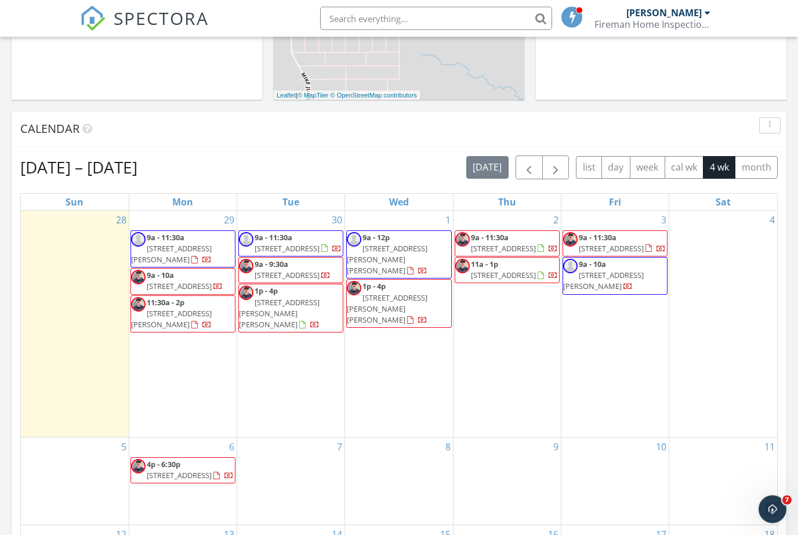
scroll to position [399, 0]
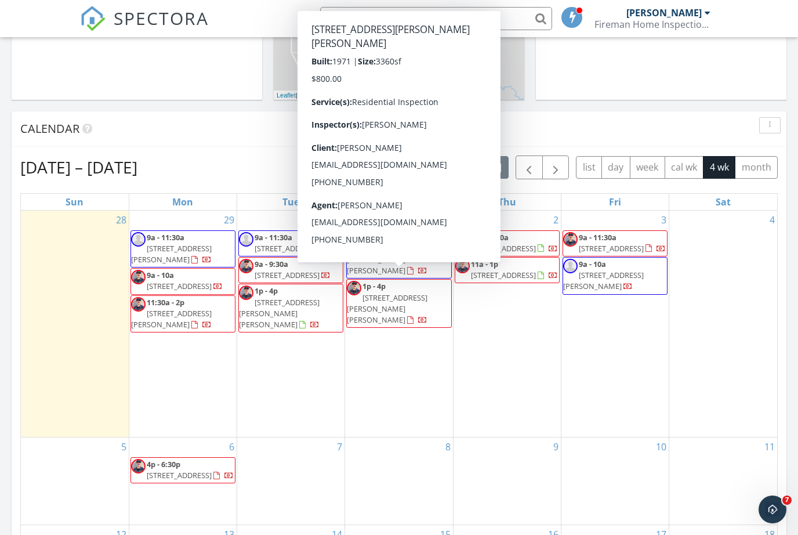
click at [411, 292] on span "1816 Mary Ellen St NE, Albuquerque 87112" at bounding box center [387, 308] width 81 height 32
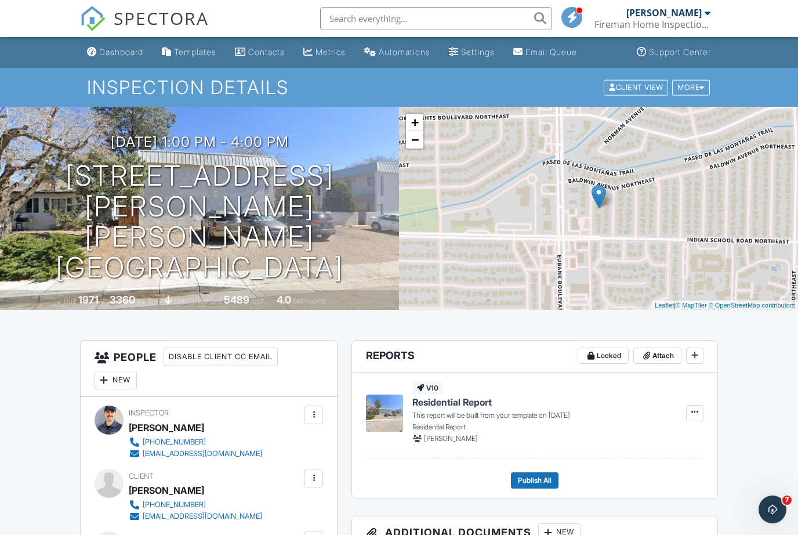
click at [315, 417] on div at bounding box center [314, 415] width 12 height 12
click at [286, 501] on li "Remove" at bounding box center [265, 507] width 102 height 29
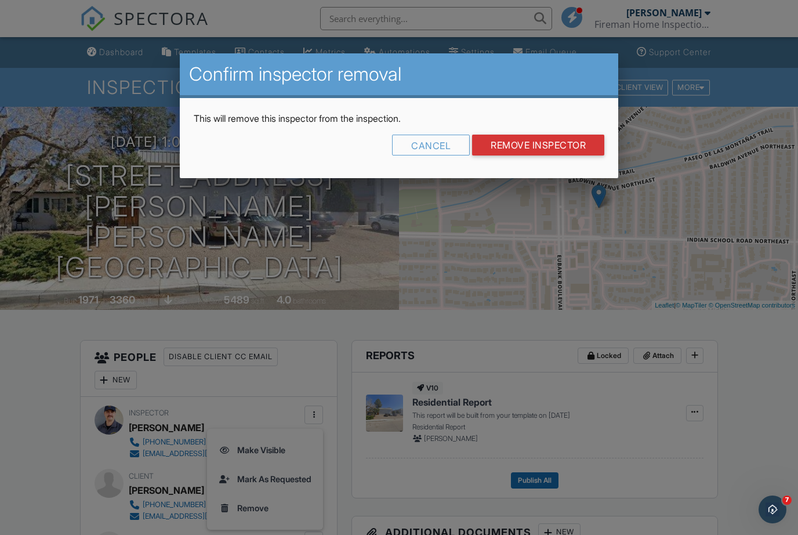
click at [519, 147] on input "Remove Inspector" at bounding box center [538, 145] width 132 height 21
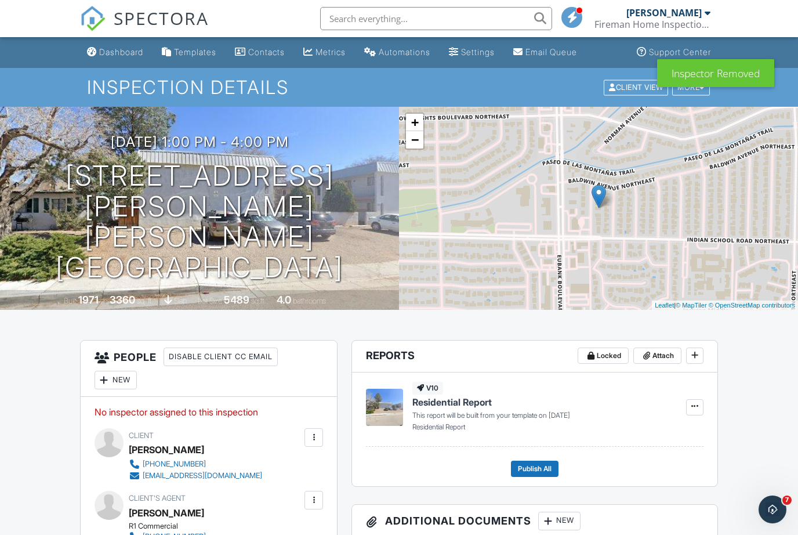
click at [108, 377] on div at bounding box center [105, 380] width 12 height 12
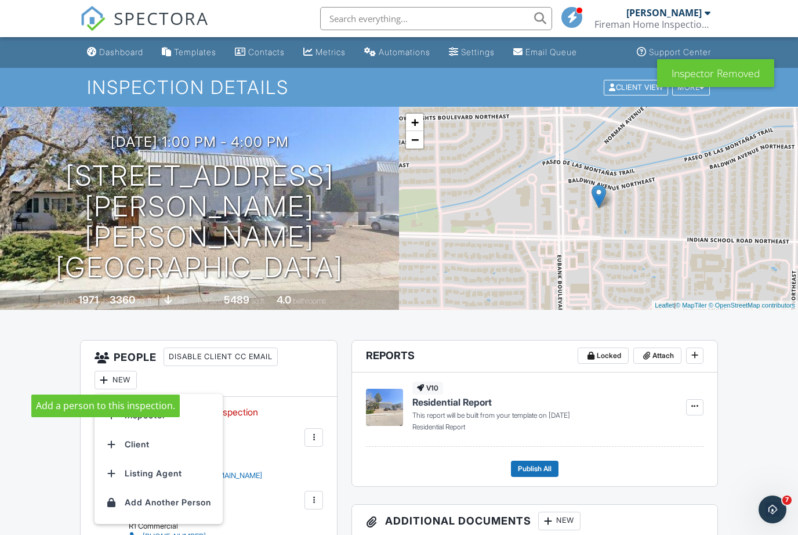
click at [167, 413] on li "Inspector" at bounding box center [158, 415] width 114 height 29
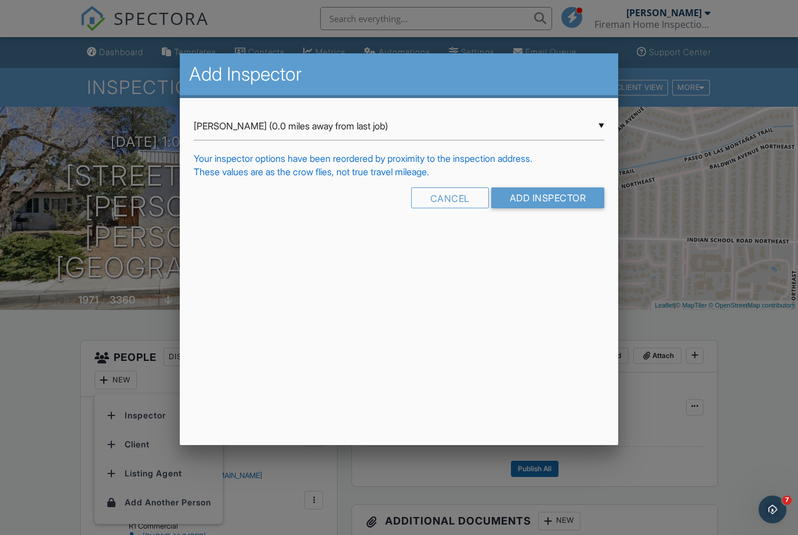
click at [410, 123] on input "Lee Carns (0.0 miles away from last job)" at bounding box center [399, 126] width 411 height 28
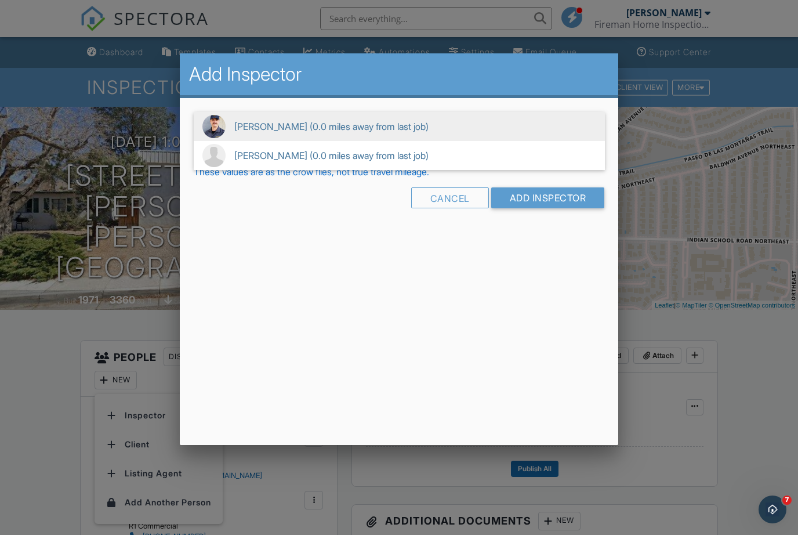
click at [431, 158] on span "Elijah Valenzuela (0.0 miles away from last job)" at bounding box center [399, 155] width 411 height 29
type input "Elijah Valenzuela (0.0 miles away from last job)"
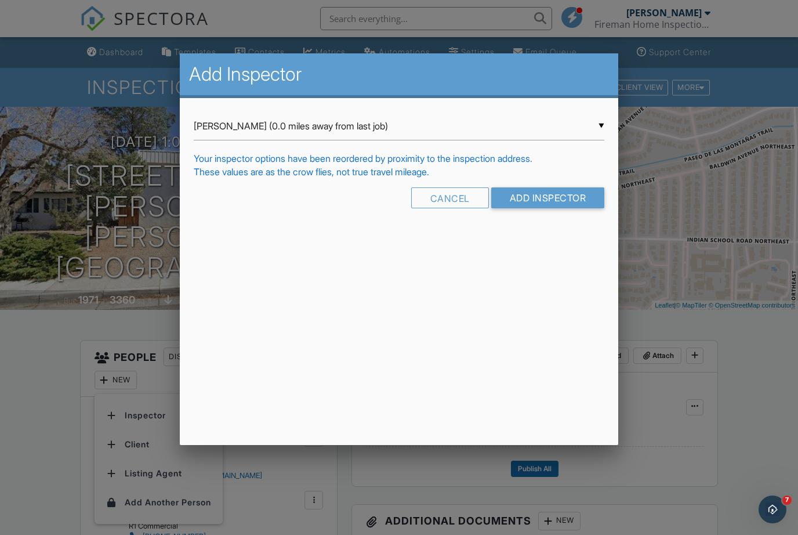
click at [564, 203] on input "Add Inspector" at bounding box center [548, 197] width 114 height 21
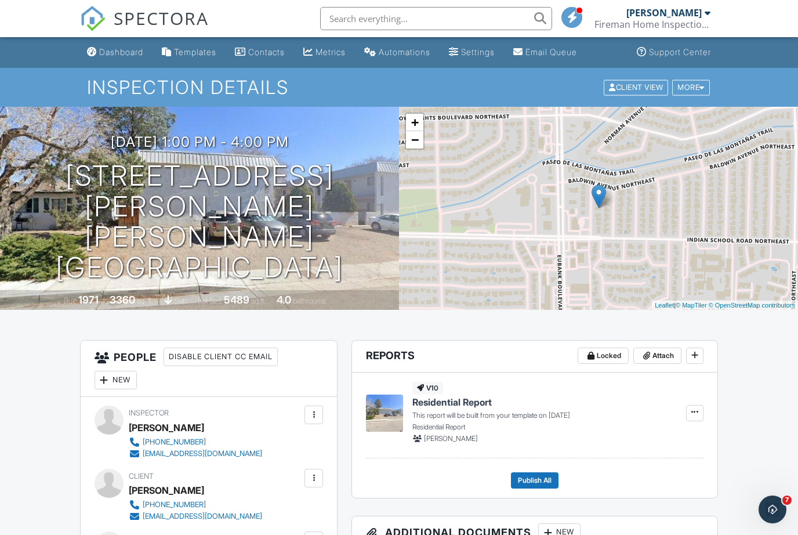
click at [125, 50] on div "Dashboard" at bounding box center [121, 52] width 44 height 10
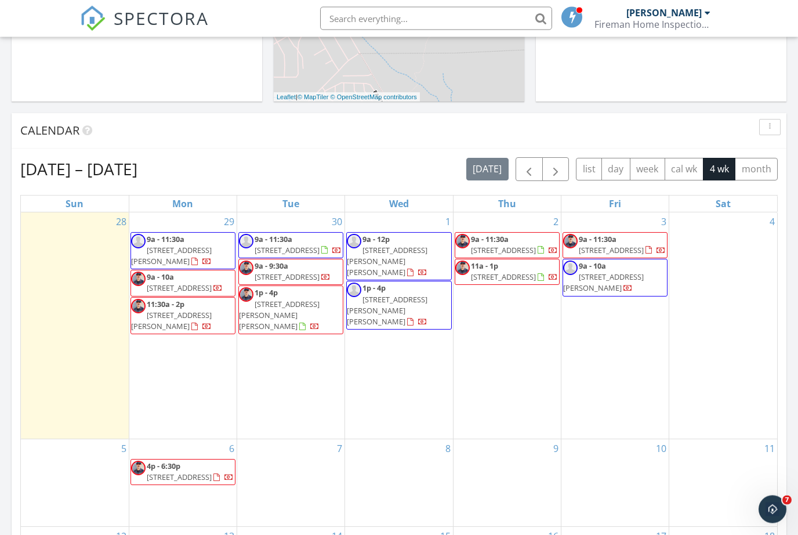
scroll to position [401, 0]
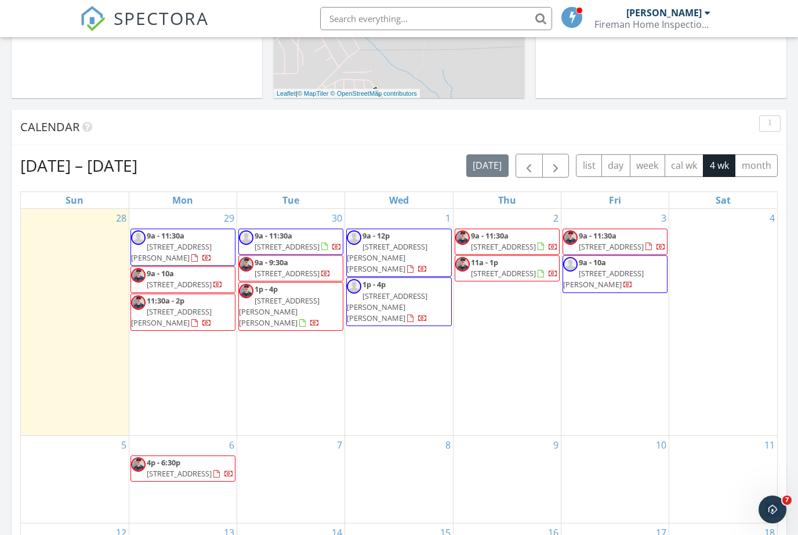
click at [401, 319] on div "1 9a - 12p [STREET_ADDRESS][PERSON_NAME][PERSON_NAME] 1p - 4p [STREET_ADDRESS][…" at bounding box center [398, 322] width 107 height 226
click at [400, 343] on div "1 9a - 12p 1812 Mary Ellen St NE, Albuquerque 87112 1p - 4p 1816 Mary Ellen St …" at bounding box center [398, 322] width 107 height 226
click at [398, 340] on div "1 9a - 12p 1812 Mary Ellen St NE, Albuquerque 87112 1p - 4p 1816 Mary Ellen St …" at bounding box center [398, 322] width 107 height 226
click at [412, 335] on div "1 9a - 12p 1812 Mary Ellen St NE, Albuquerque 87112 1p - 4p 1816 Mary Ellen St …" at bounding box center [398, 322] width 107 height 226
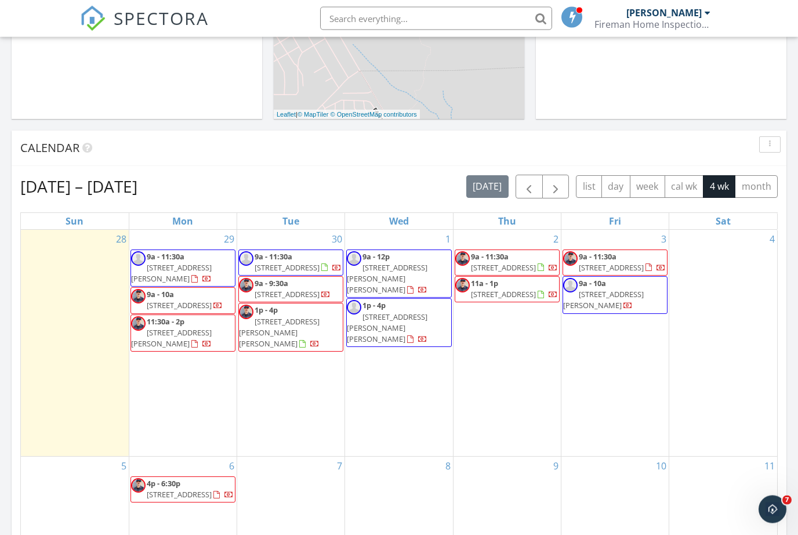
scroll to position [382, 0]
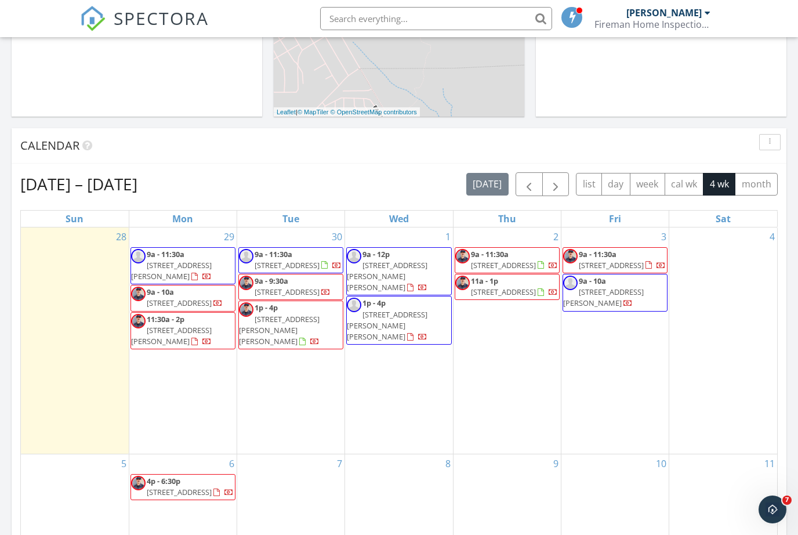
click at [403, 351] on div "1 9a - 12p 1812 Mary Ellen St NE, Albuquerque 87112 1p - 4p 1816 Mary Ellen St …" at bounding box center [398, 340] width 107 height 226
click at [409, 359] on div "1 9a - 12p 1812 Mary Ellen St NE, Albuquerque 87112 1p - 4p 1816 Mary Ellen St …" at bounding box center [398, 340] width 107 height 226
click at [412, 359] on div "1 9a - 12p 1812 Mary Ellen St NE, Albuquerque 87112 1p - 4p 1816 Mary Ellen St …" at bounding box center [398, 340] width 107 height 226
click at [417, 352] on div "1 9a - 12p 1812 Mary Ellen St NE, Albuquerque 87112 1p - 4p 1816 Mary Ellen St …" at bounding box center [398, 340] width 107 height 226
click at [409, 360] on div "1 9a - 12p 1812 Mary Ellen St NE, Albuquerque 87112 1p - 4p 1816 Mary Ellen St …" at bounding box center [398, 340] width 107 height 226
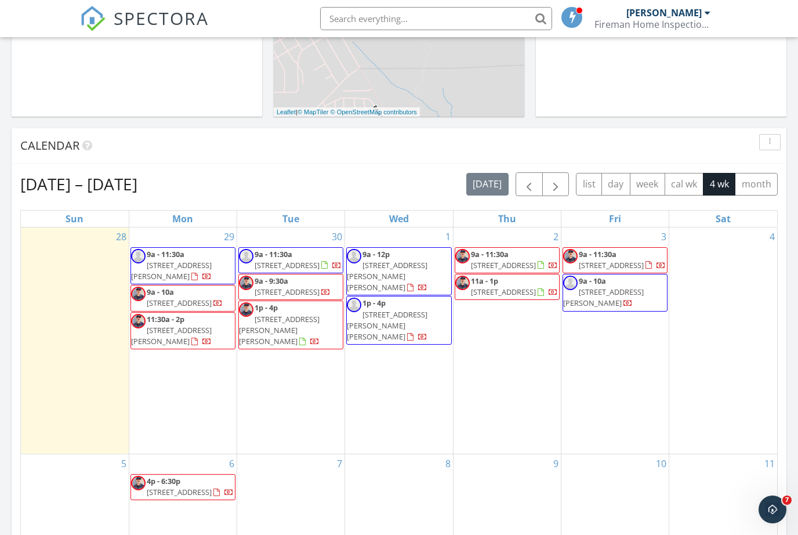
click at [408, 362] on div "1 9a - 12p 1812 Mary Ellen St NE, Albuquerque 87112 1p - 4p 1816 Mary Ellen St …" at bounding box center [398, 340] width 107 height 226
click at [409, 346] on div "1 9a - 12p 1812 Mary Ellen St NE, Albuquerque 87112 1p - 4p 1816 Mary Ellen St …" at bounding box center [398, 340] width 107 height 226
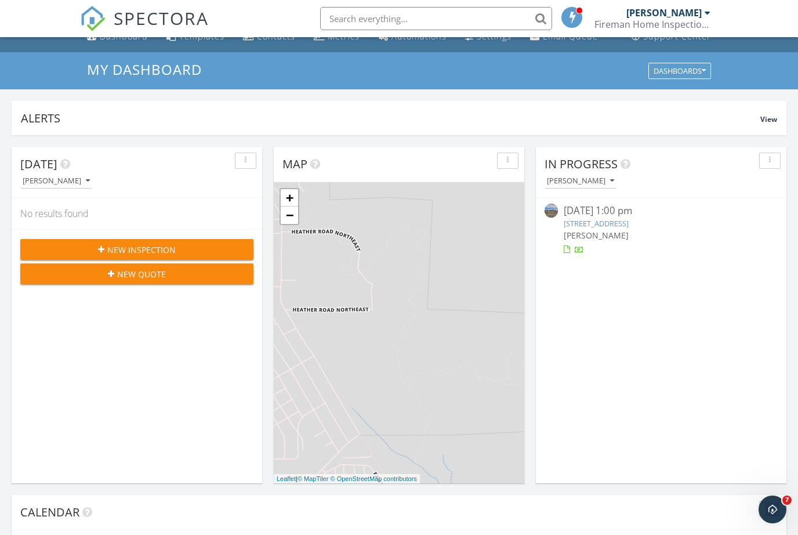
scroll to position [0, 0]
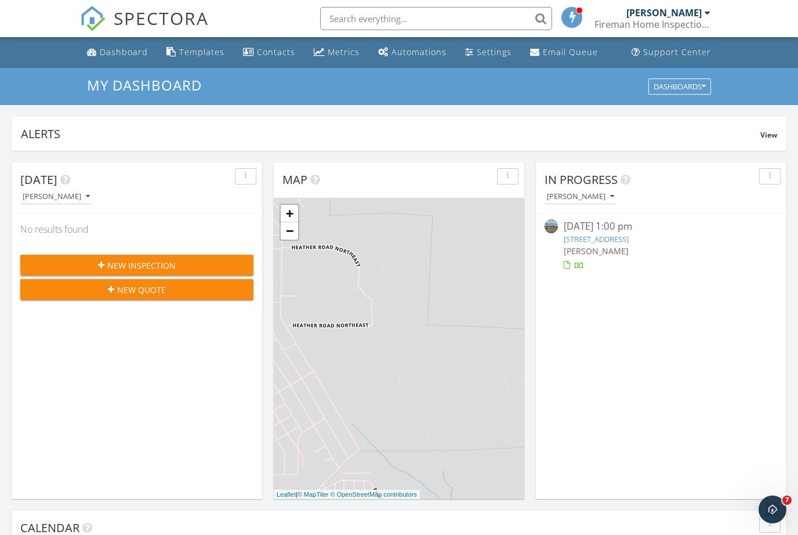
click at [163, 264] on span "New Inspection" at bounding box center [141, 265] width 68 height 12
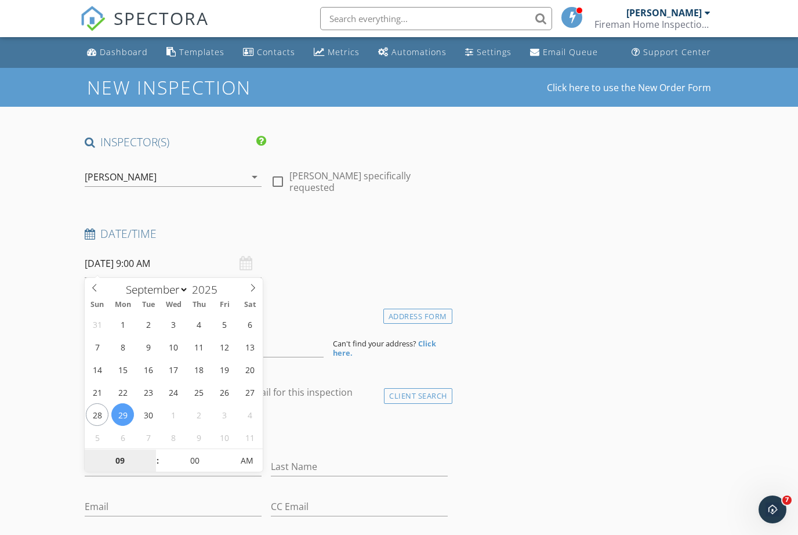
select select "9"
type input "10/01/2025 9:00 AM"
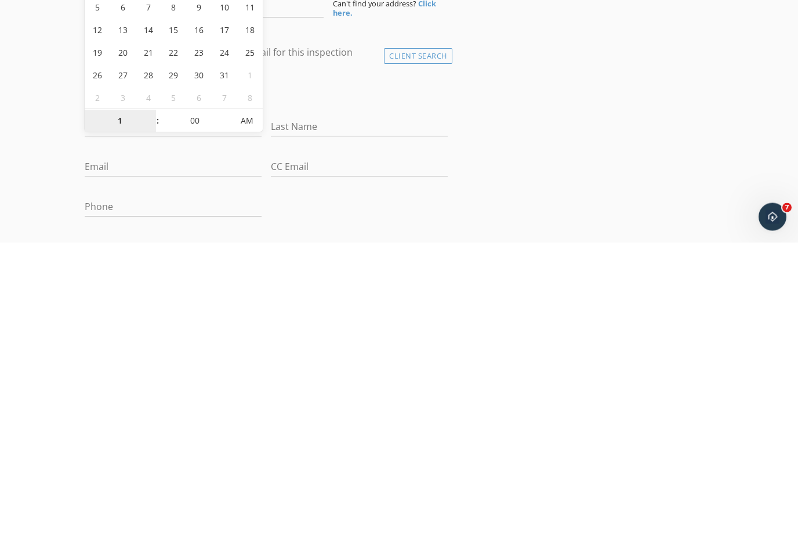
type input "12"
type input "10/01/2025 12:00 PM"
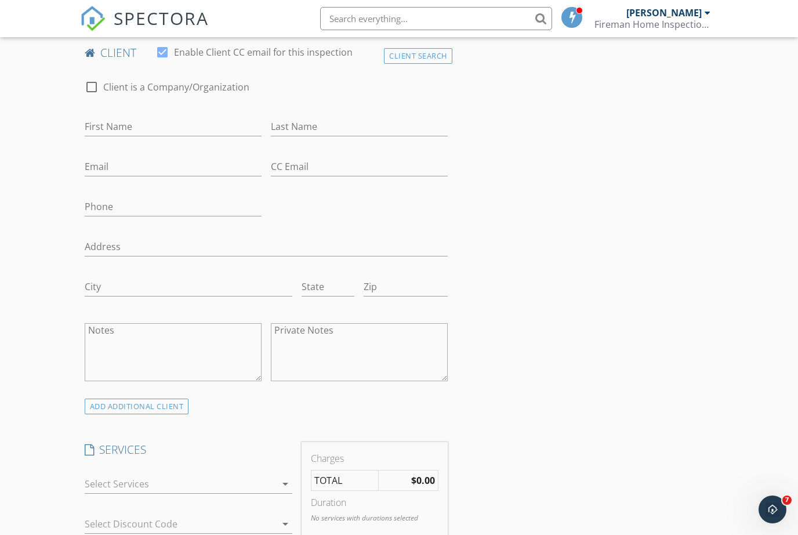
click at [390, 228] on div "Address" at bounding box center [266, 248] width 372 height 40
click at [152, 123] on input "First Name" at bounding box center [173, 126] width 177 height 19
type input "Gregory"
click at [324, 121] on input "Last Name" at bounding box center [359, 127] width 177 height 19
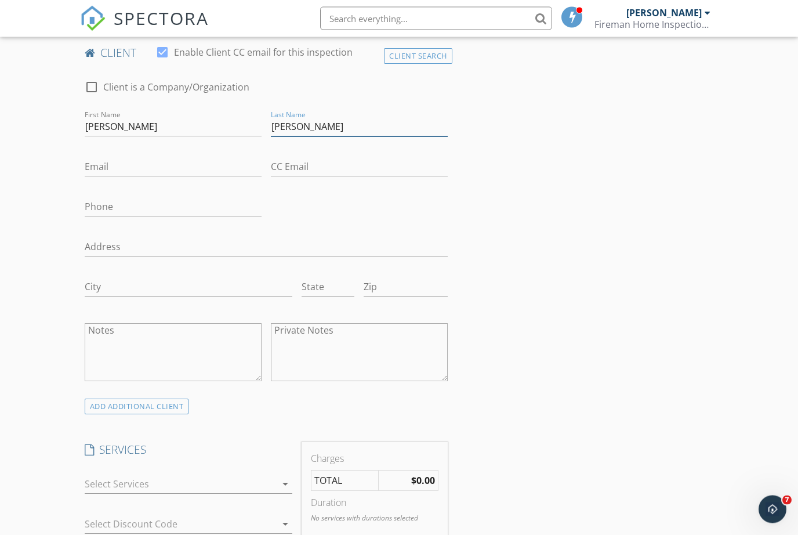
type input "Gerald Glenn"
click at [159, 162] on input "Email" at bounding box center [173, 167] width 177 height 19
type input "Spacerockc@gmail.com"
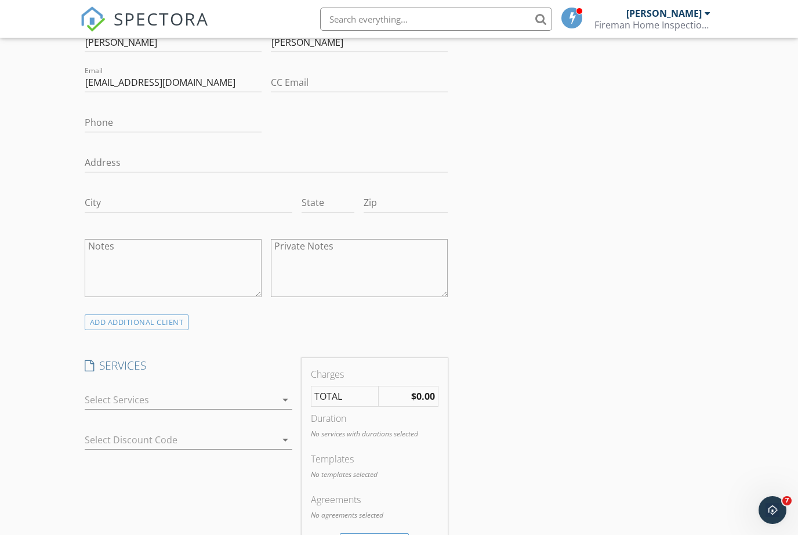
click at [226, 400] on div at bounding box center [181, 399] width 192 height 19
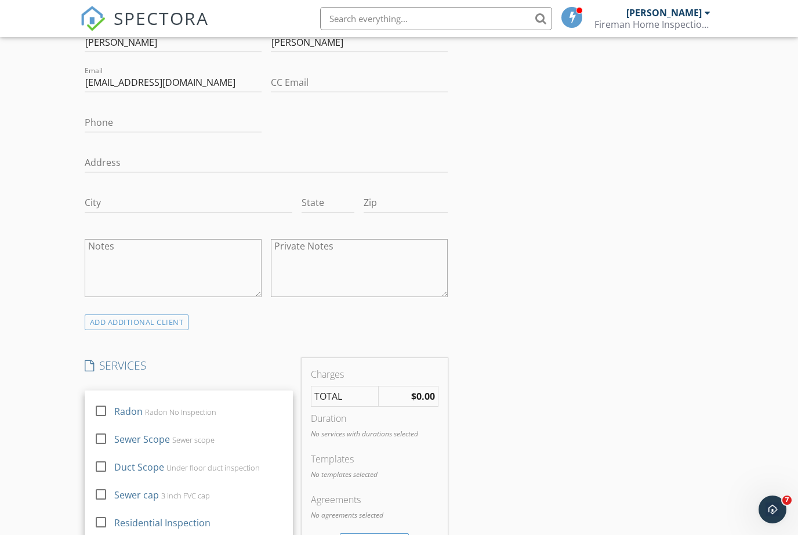
scroll to position [216, 0]
click at [202, 525] on div "Residential Inspection" at bounding box center [162, 522] width 96 height 14
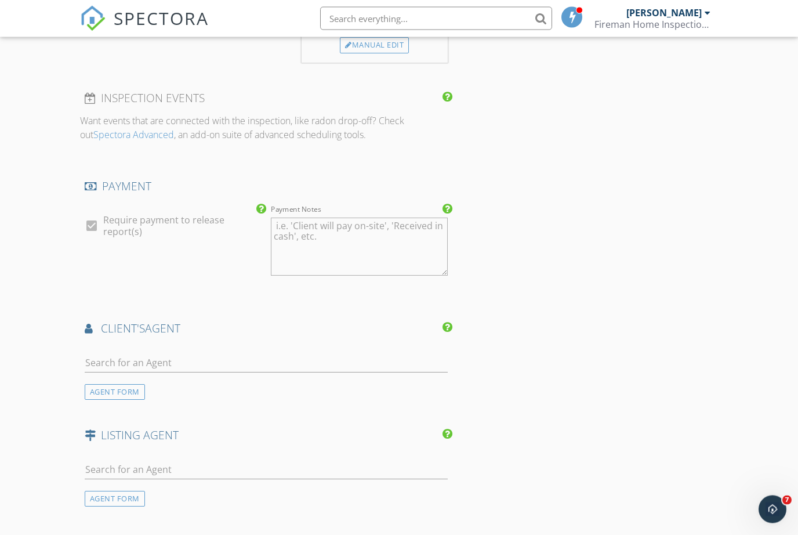
scroll to position [929, 0]
click at [263, 368] on input "text" at bounding box center [266, 361] width 363 height 19
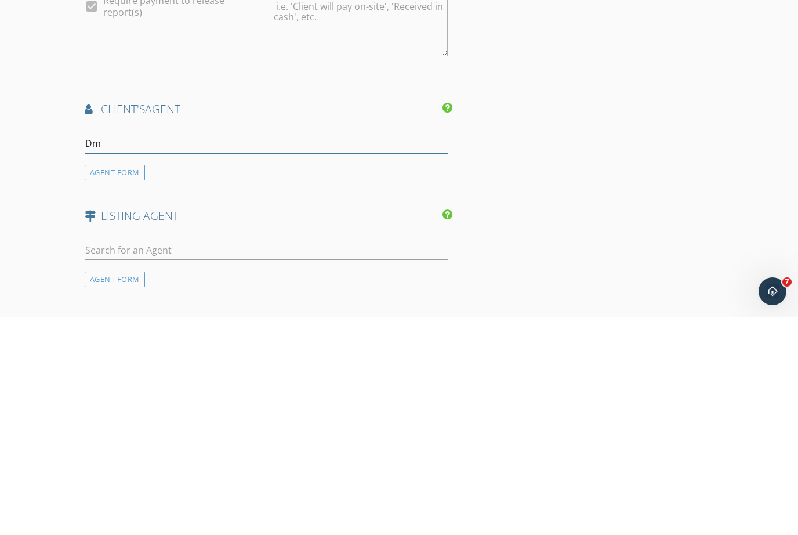
type input "D"
type input "Fri"
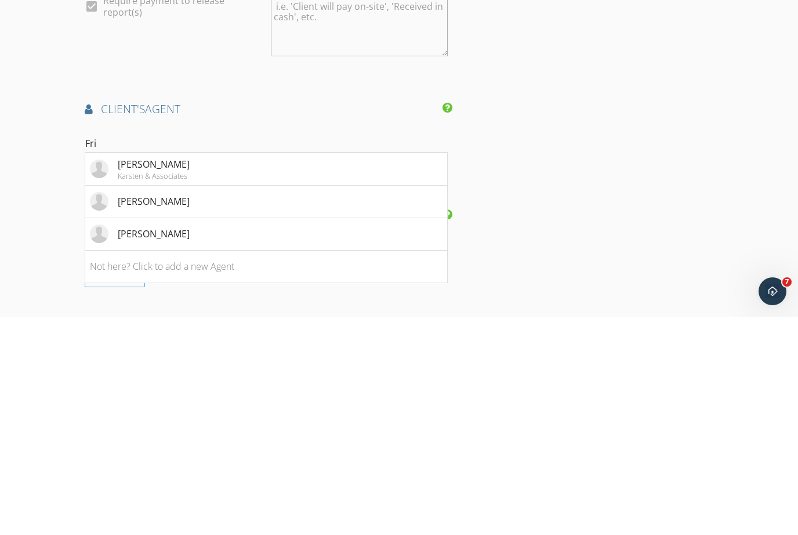
click at [201, 436] on li "Dennis Friedland" at bounding box center [266, 452] width 362 height 32
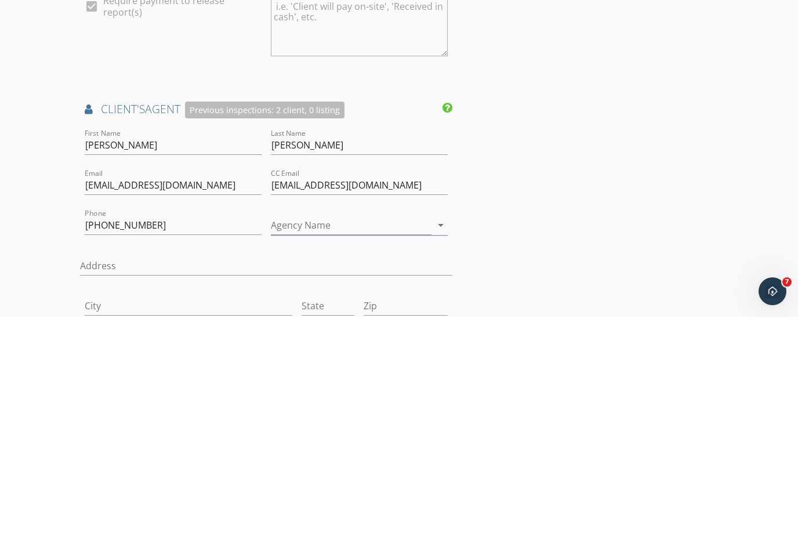
scroll to position [1147, 0]
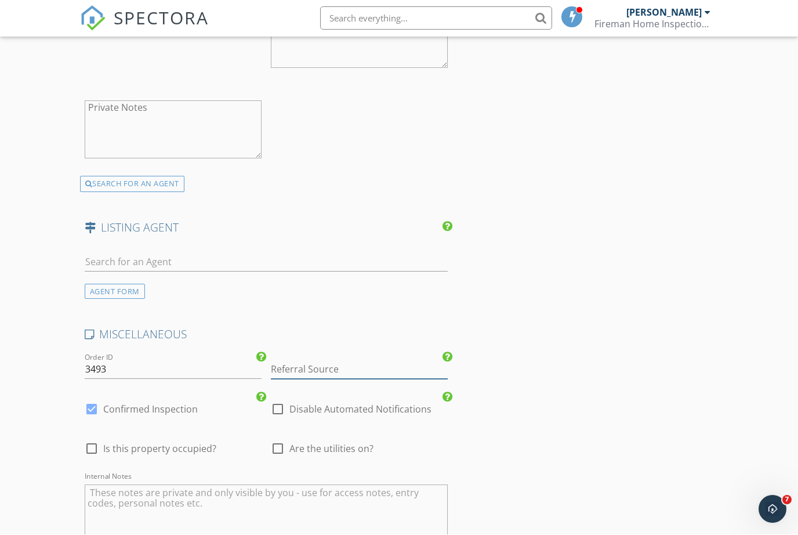
click at [301, 367] on input "Referral Source" at bounding box center [359, 369] width 177 height 19
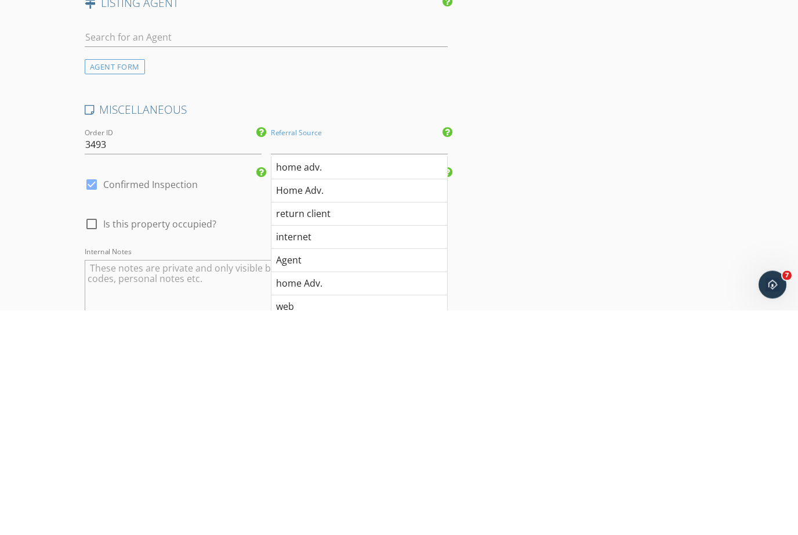
click at [315, 474] on div "Agent" at bounding box center [359, 485] width 176 height 23
type input "Agent"
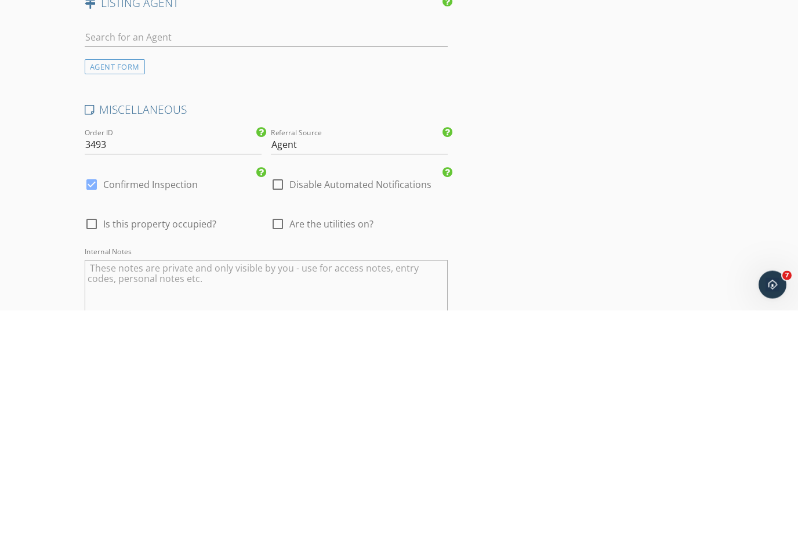
scroll to position [1670, 0]
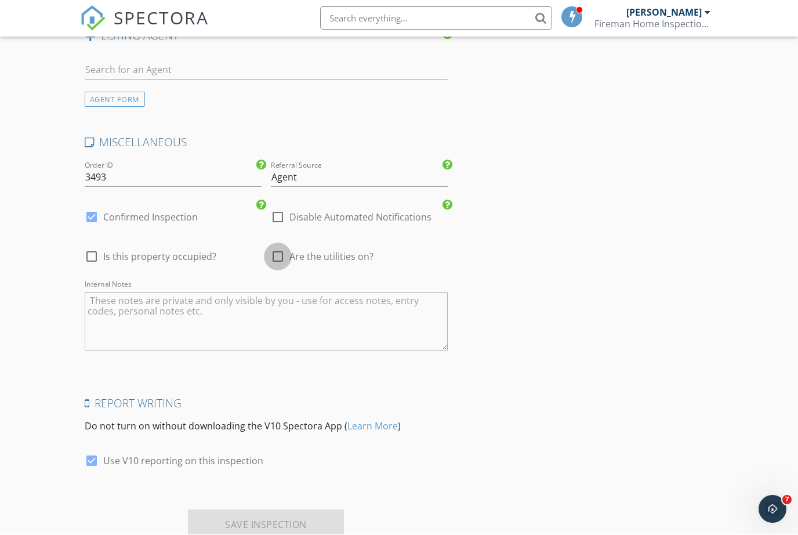
click at [277, 253] on div at bounding box center [278, 257] width 20 height 20
checkbox input "true"
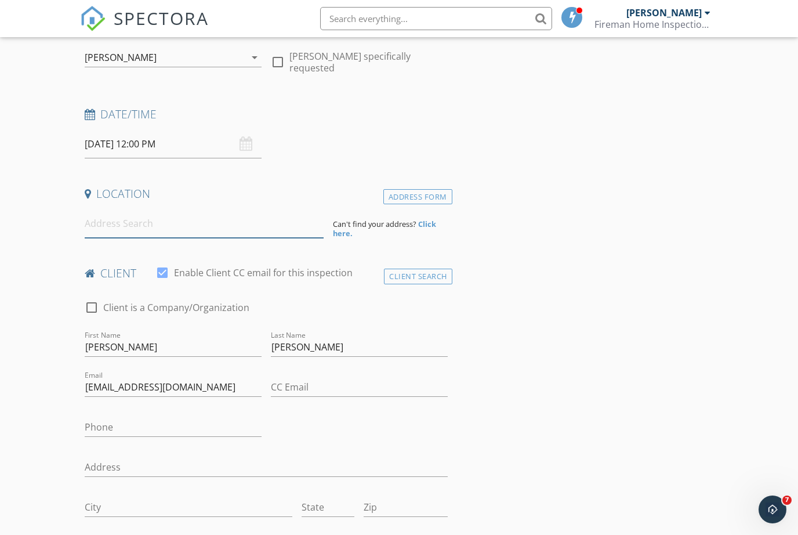
click at [179, 225] on input at bounding box center [204, 223] width 239 height 28
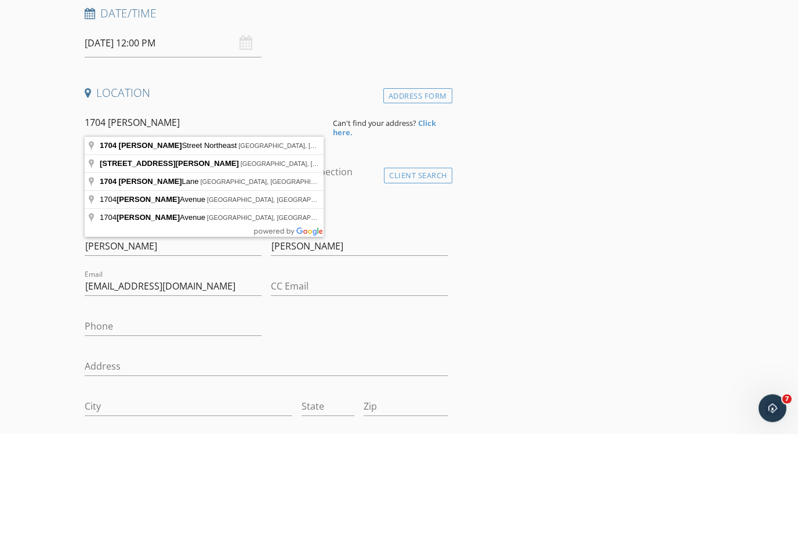
type input "1704 Shirley Street Northeast, Albuquerque, NM, USA"
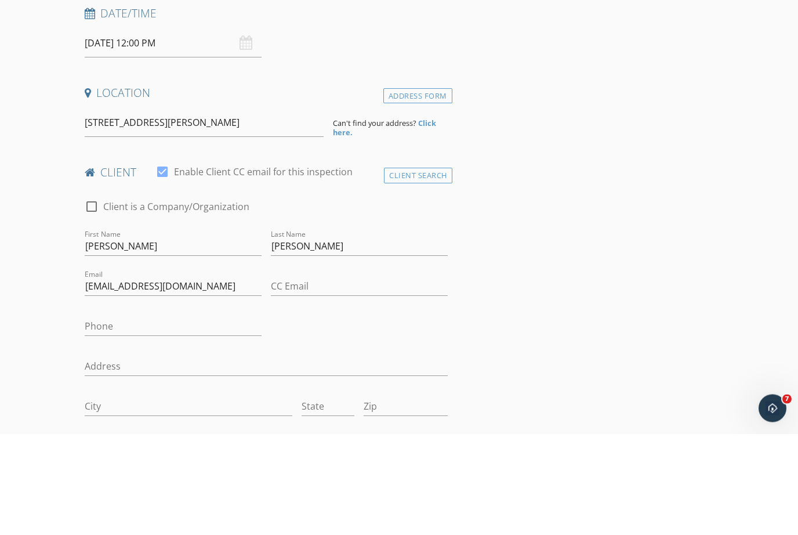
scroll to position [220, 0]
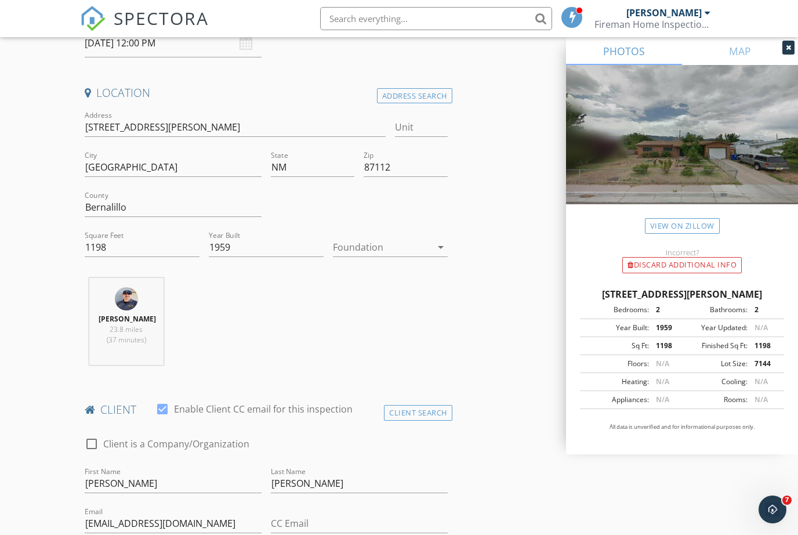
click at [366, 243] on div at bounding box center [382, 247] width 99 height 19
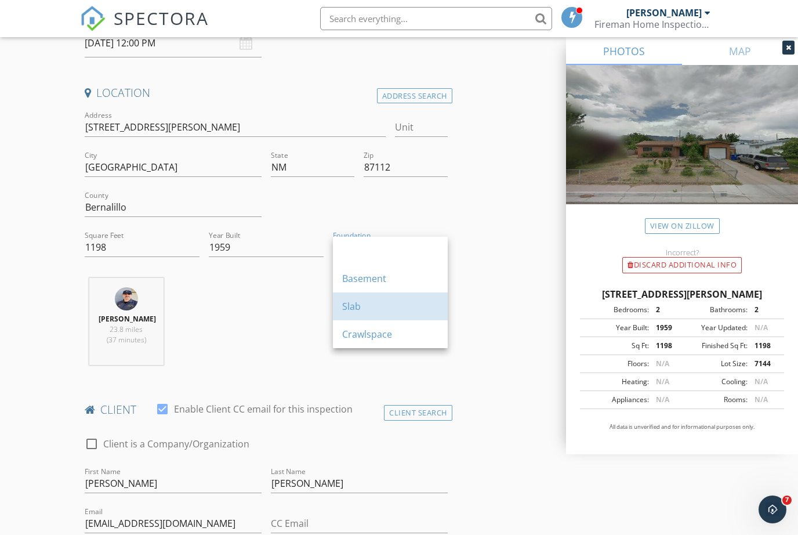
click at [364, 307] on div "Slab" at bounding box center [390, 306] width 96 height 14
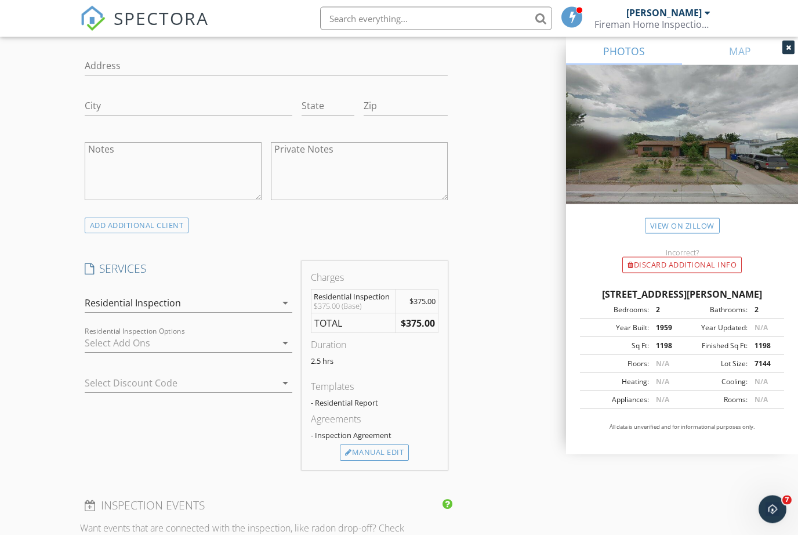
scroll to position [758, 0]
click at [281, 303] on icon "arrow_drop_down" at bounding box center [285, 303] width 14 height 14
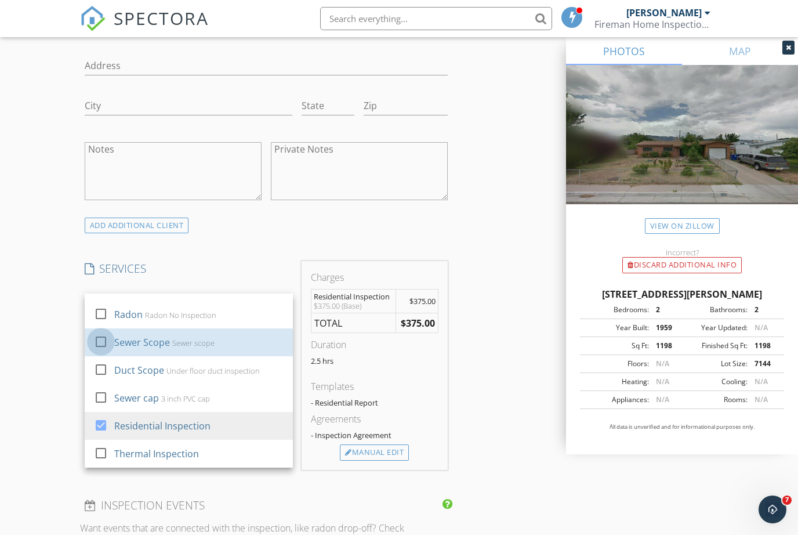
click at [97, 337] on div at bounding box center [101, 342] width 20 height 20
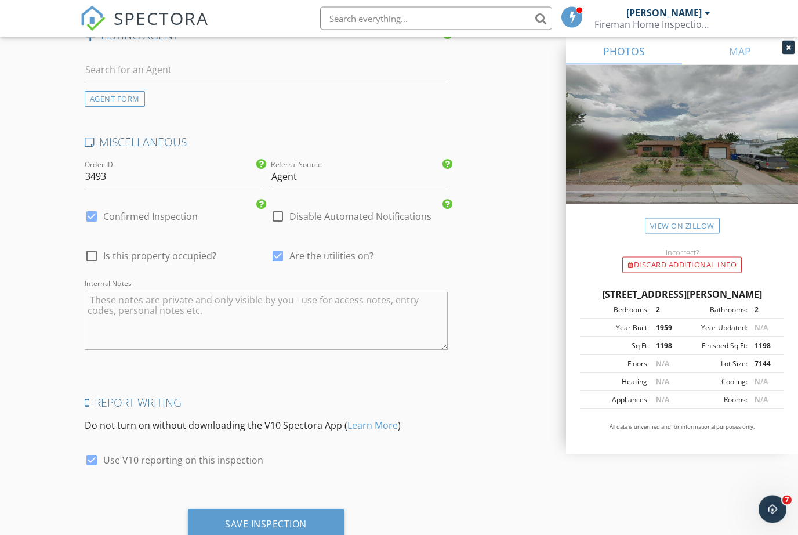
scroll to position [1940, 0]
click at [279, 520] on div "Save Inspection" at bounding box center [266, 524] width 82 height 12
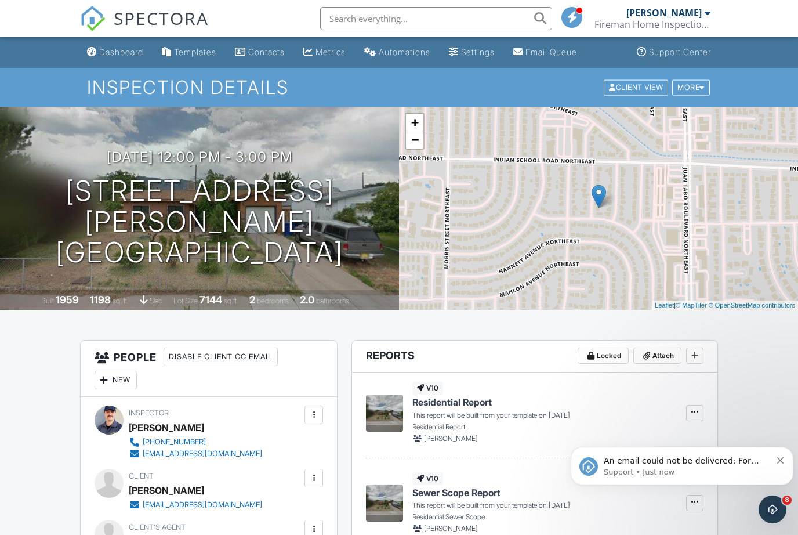
click at [783, 456] on button "Dismiss notification" at bounding box center [781, 458] width 8 height 9
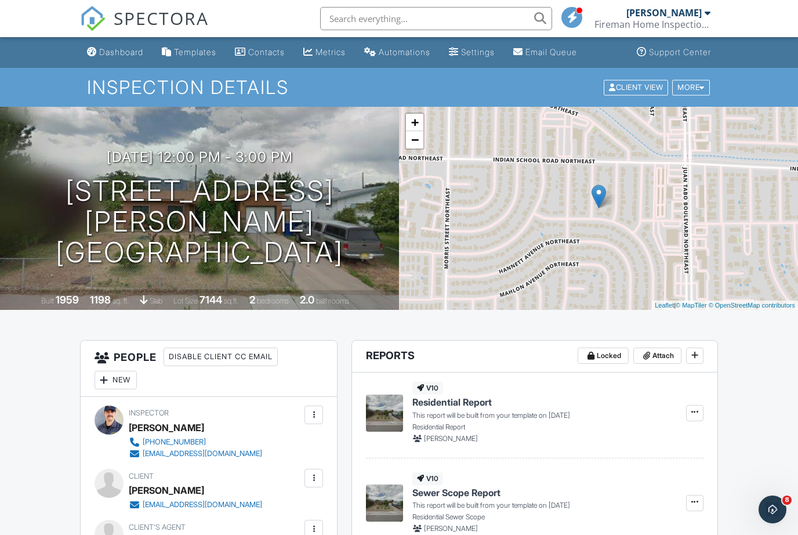
click at [140, 46] on link "Dashboard" at bounding box center [115, 52] width 66 height 21
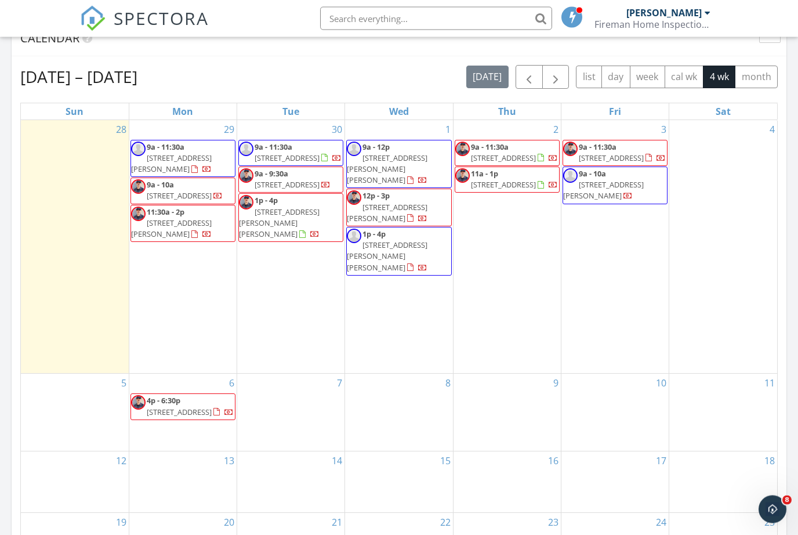
scroll to position [489, 0]
click at [776, 67] on button "month" at bounding box center [756, 77] width 43 height 23
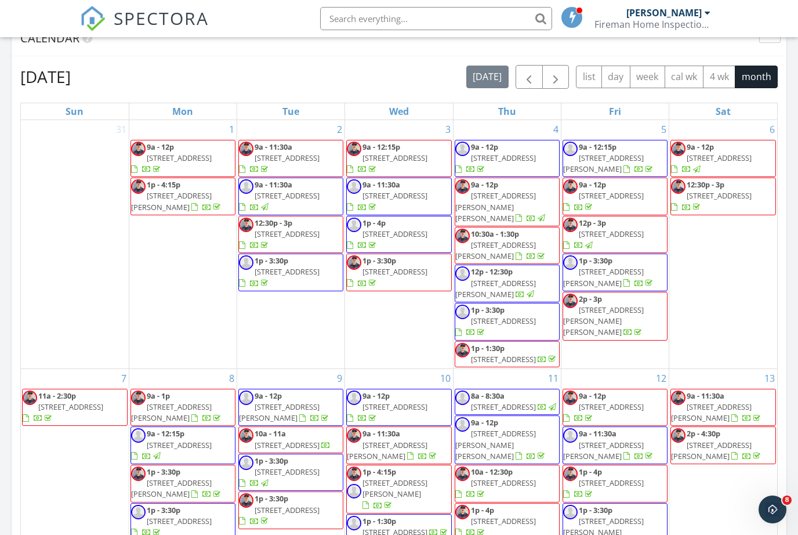
click at [555, 76] on span "button" at bounding box center [555, 77] width 14 height 14
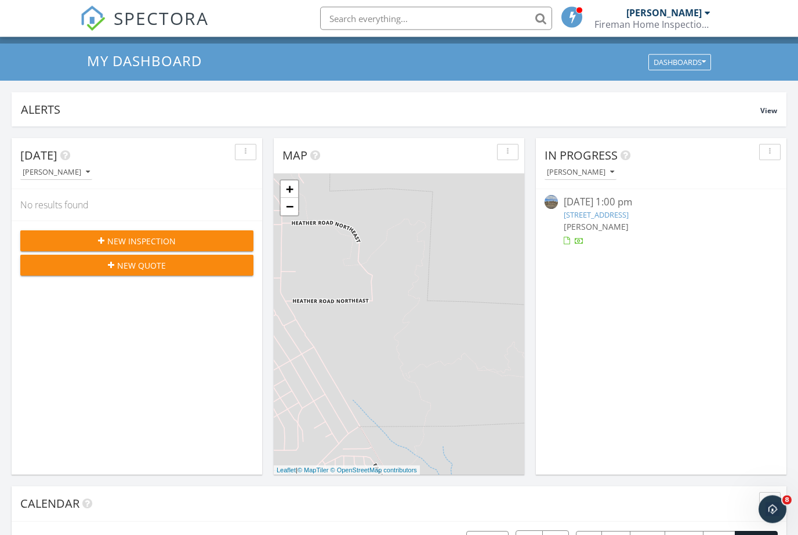
scroll to position [0, 0]
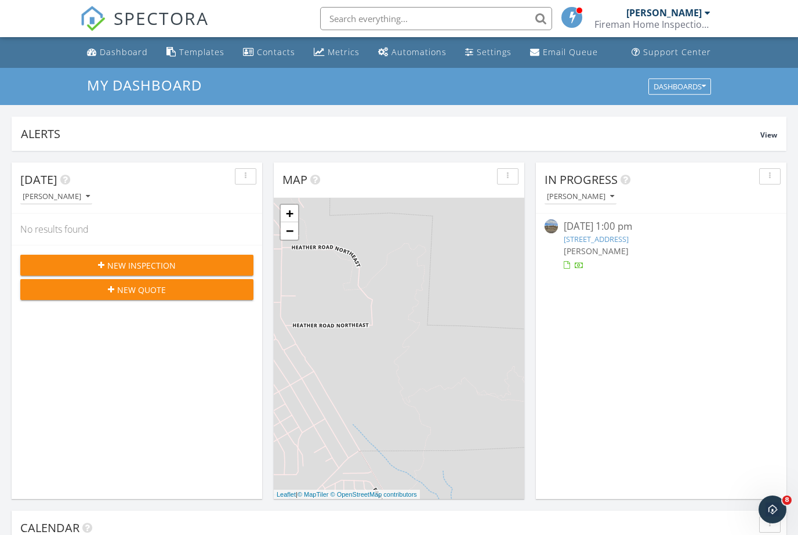
click at [334, 52] on div "Metrics" at bounding box center [344, 51] width 32 height 11
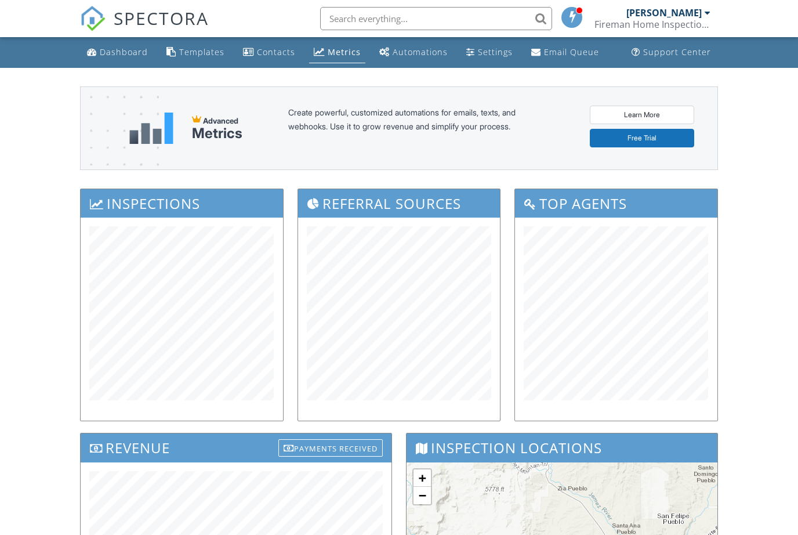
click at [281, 288] on div at bounding box center [182, 318] width 202 height 203
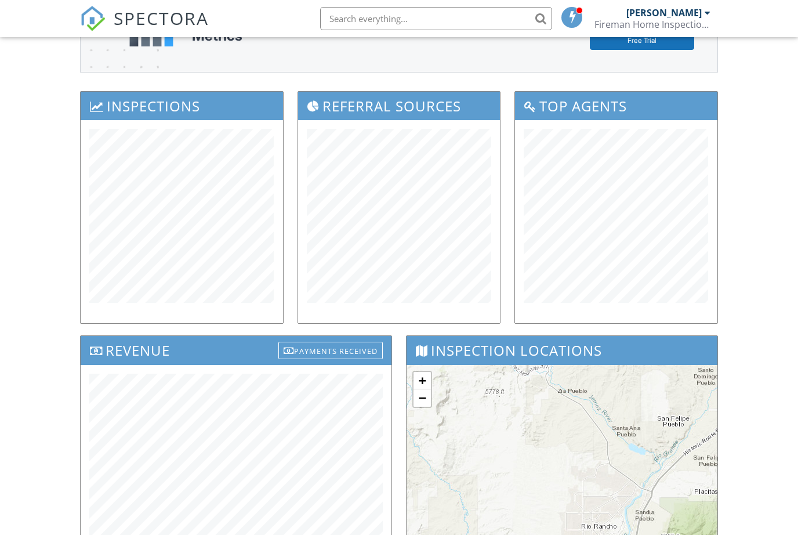
scroll to position [111, 0]
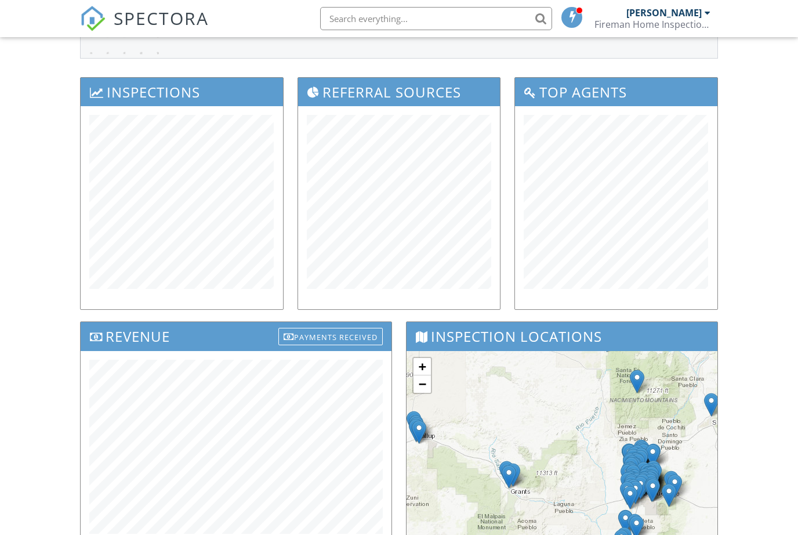
click at [343, 336] on div "Payments Received" at bounding box center [330, 336] width 104 height 17
